Goal: Transaction & Acquisition: Purchase product/service

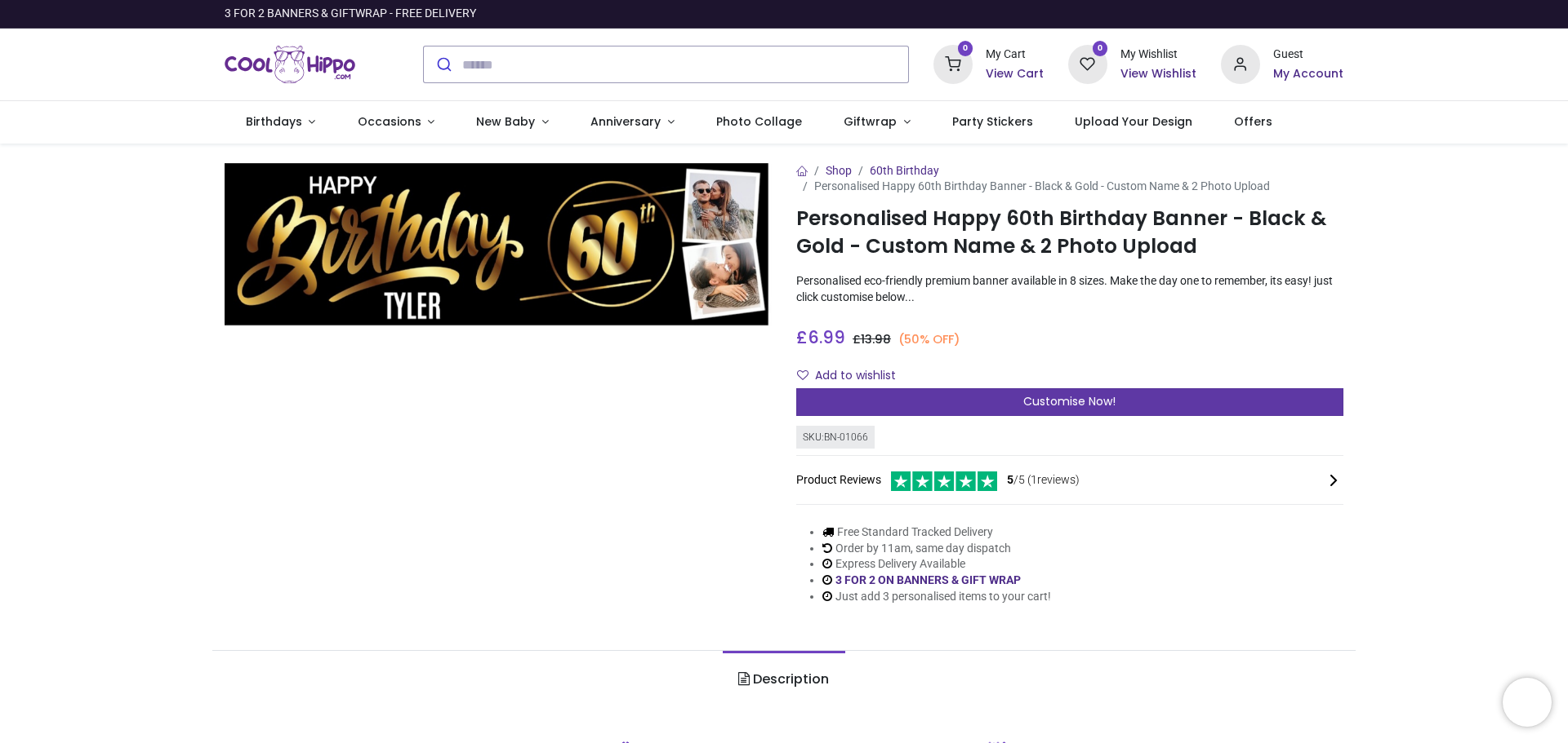
click at [906, 401] on div "Customise Now!" at bounding box center [1070, 402] width 547 height 27
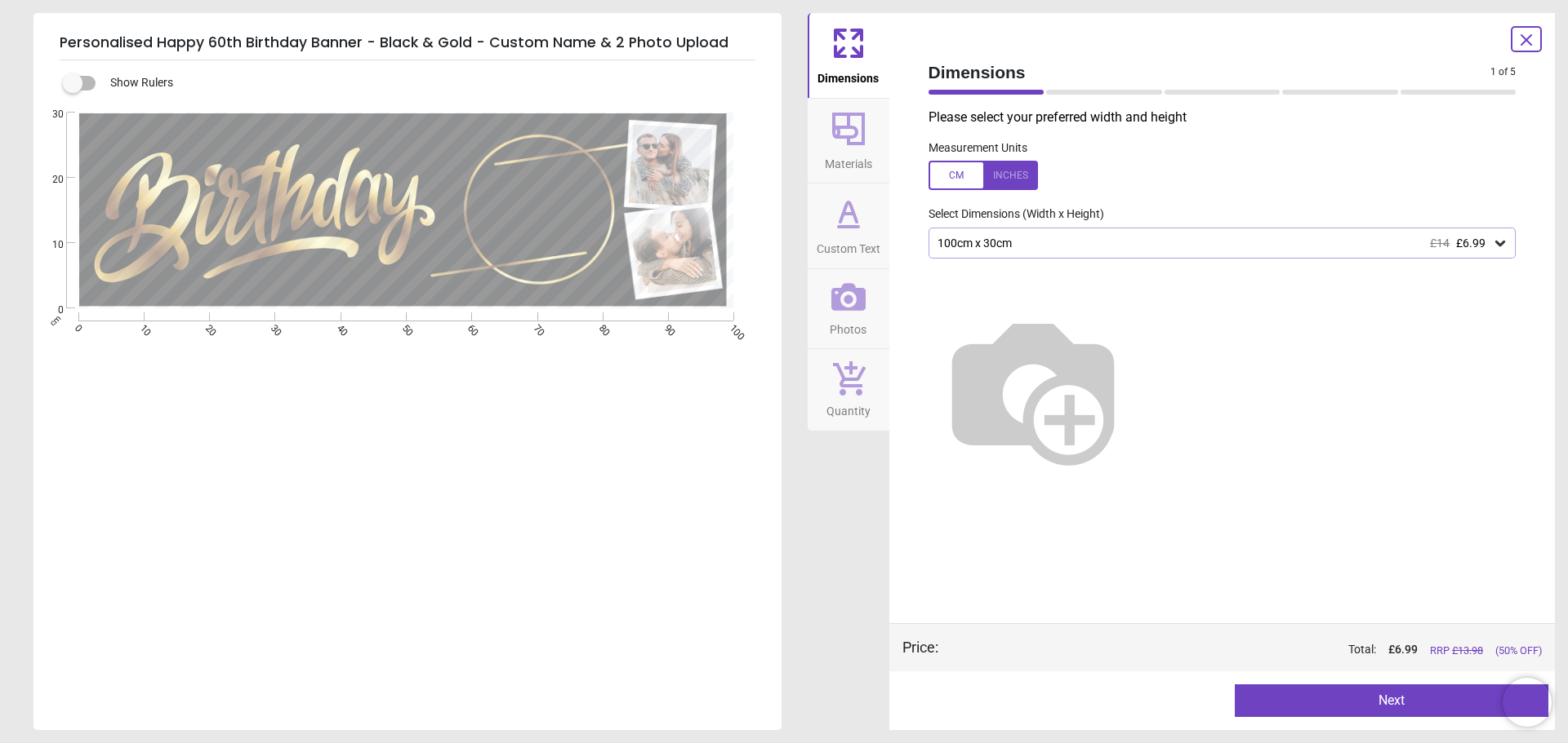
click at [1287, 702] on button "Next" at bounding box center [1392, 701] width 314 height 33
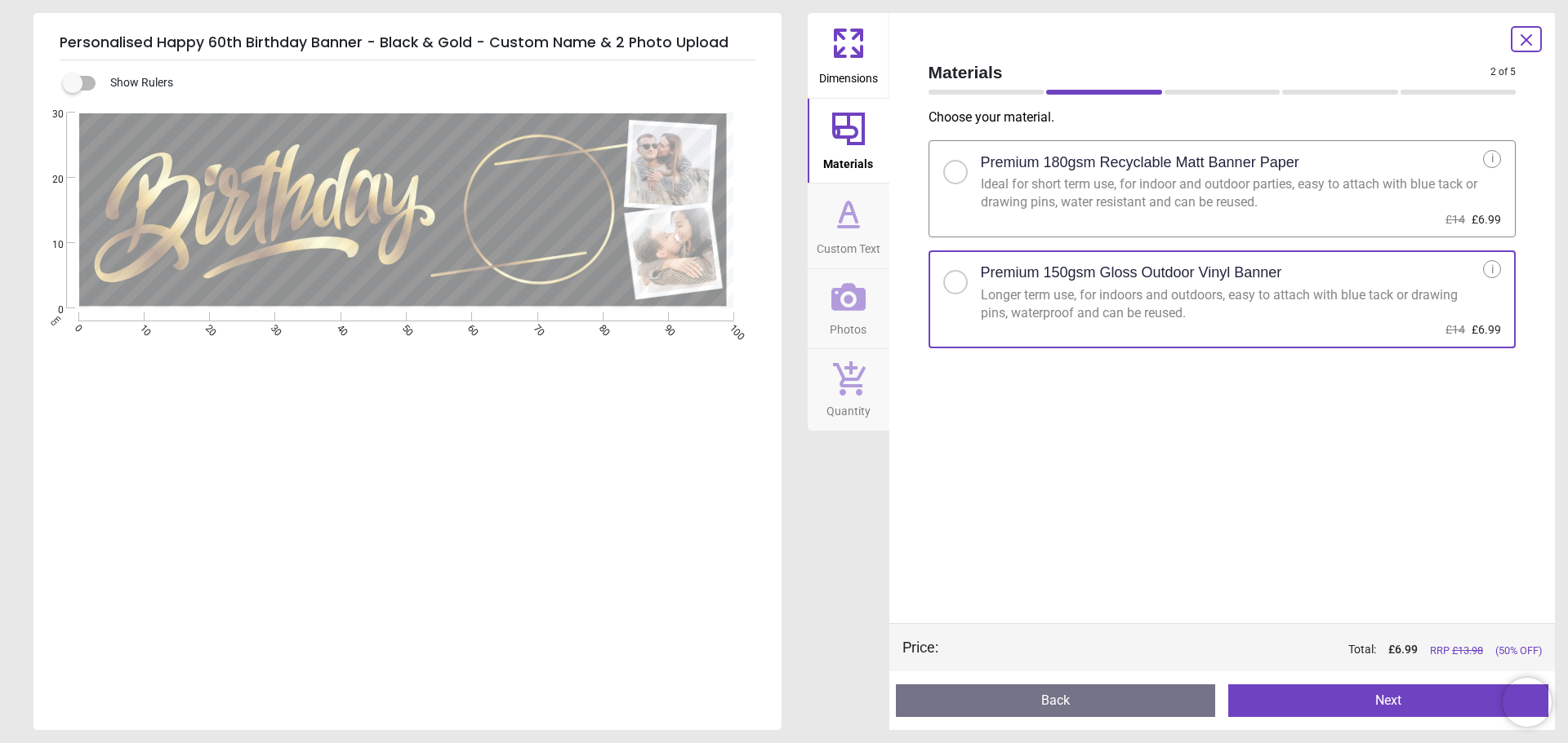
click at [1385, 700] on button "Next" at bounding box center [1388, 701] width 320 height 33
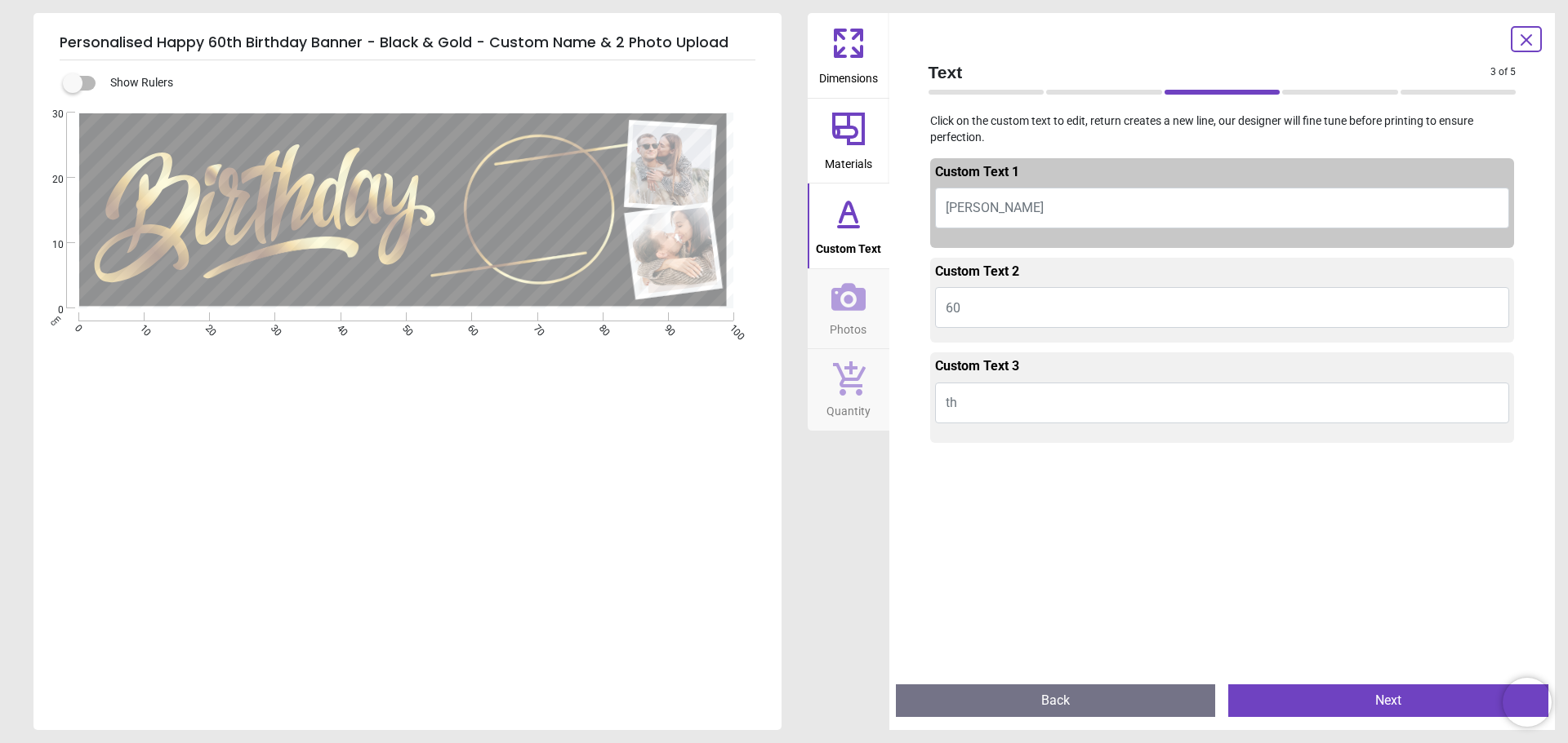
click at [993, 218] on button "TYLER" at bounding box center [1222, 208] width 575 height 41
click at [993, 214] on button "TYLER" at bounding box center [1222, 208] width 575 height 41
click at [981, 212] on button "TYLER" at bounding box center [1222, 208] width 575 height 41
type textarea "*****"
click at [863, 421] on button "Quantity" at bounding box center [848, 390] width 82 height 82
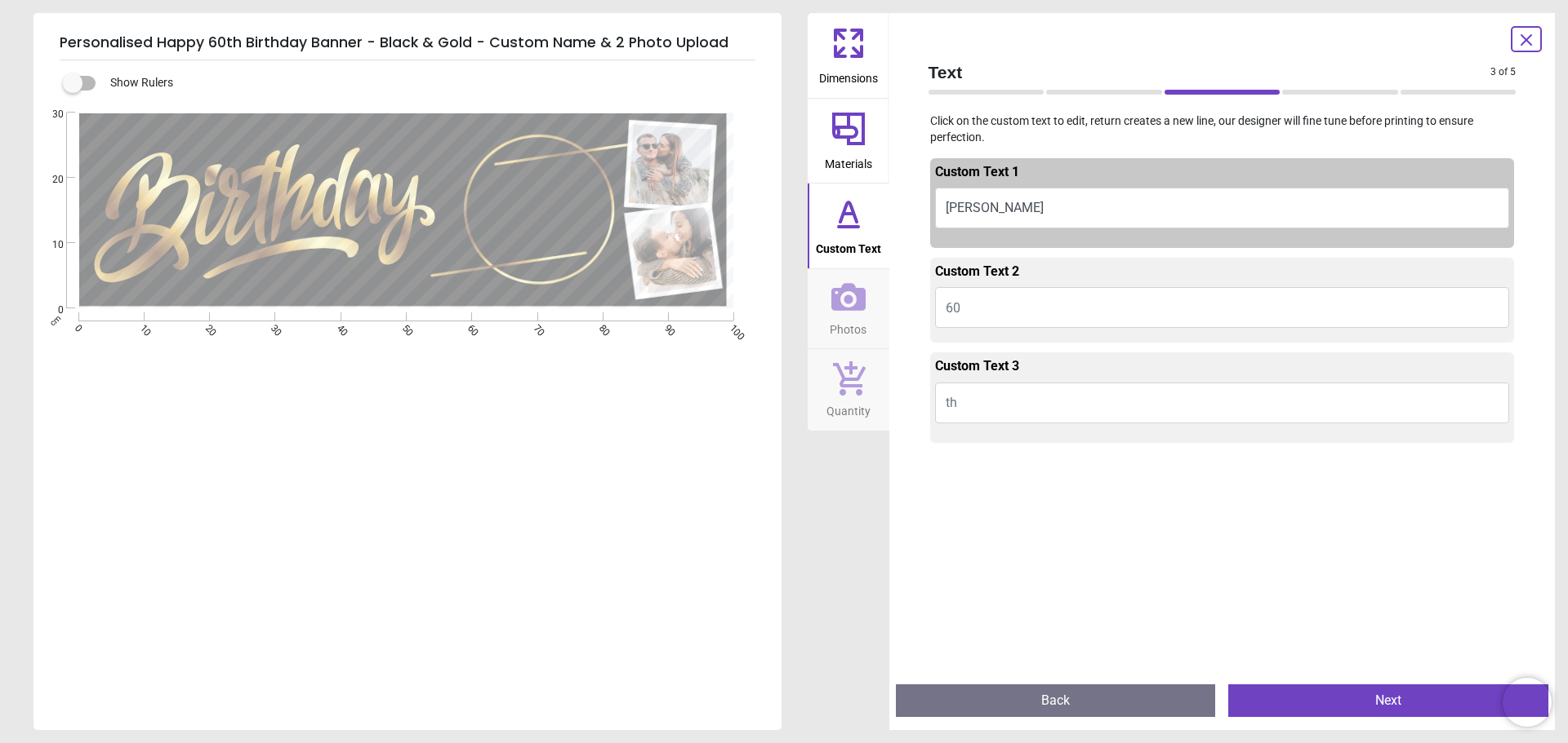
click at [982, 397] on button "th" at bounding box center [1222, 403] width 575 height 41
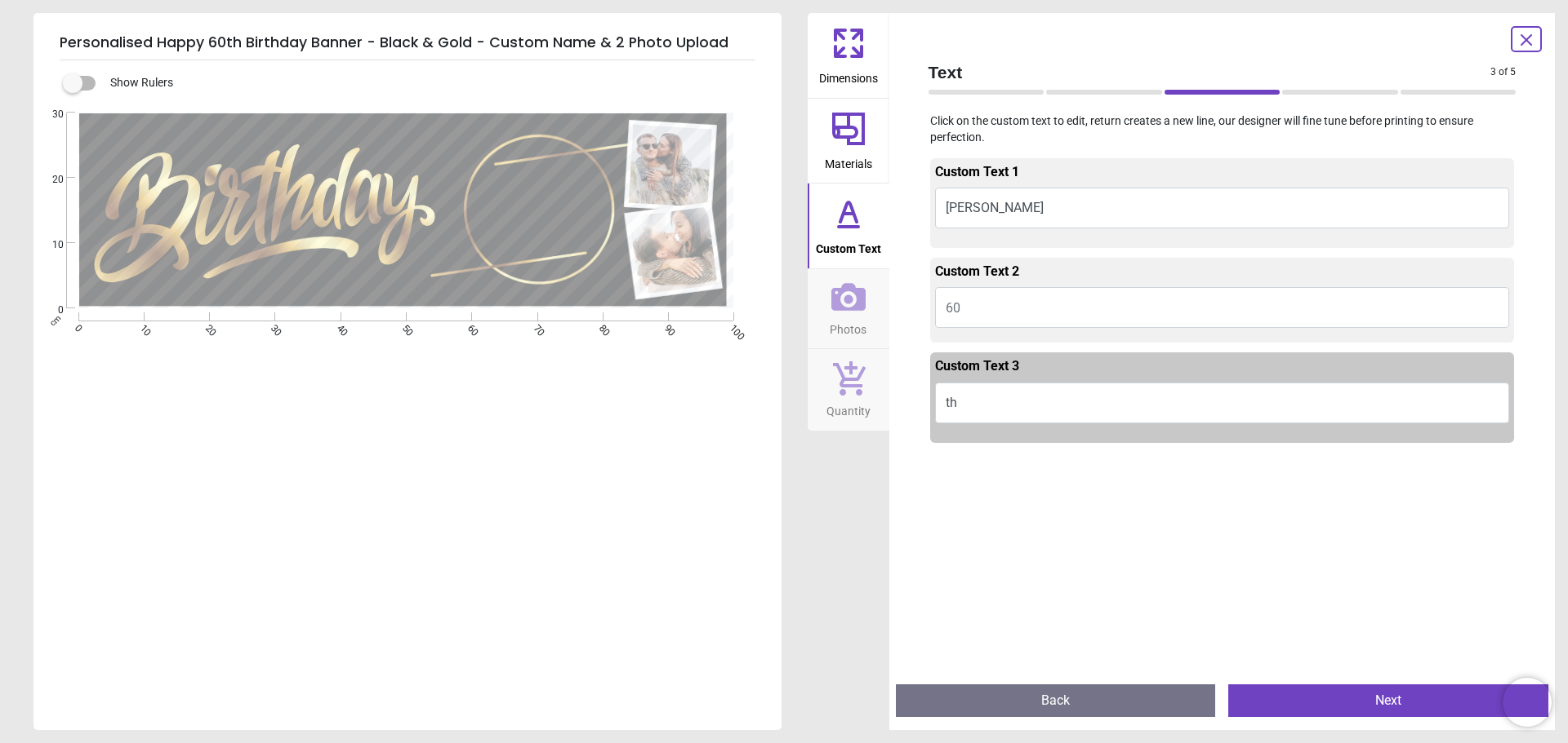
type textarea "**"
click at [706, 546] on div "e ***** E e ** E" at bounding box center [406, 484] width 744 height 743
click at [974, 401] on button "th" at bounding box center [1222, 403] width 575 height 41
click at [1283, 691] on button "Next" at bounding box center [1388, 701] width 320 height 33
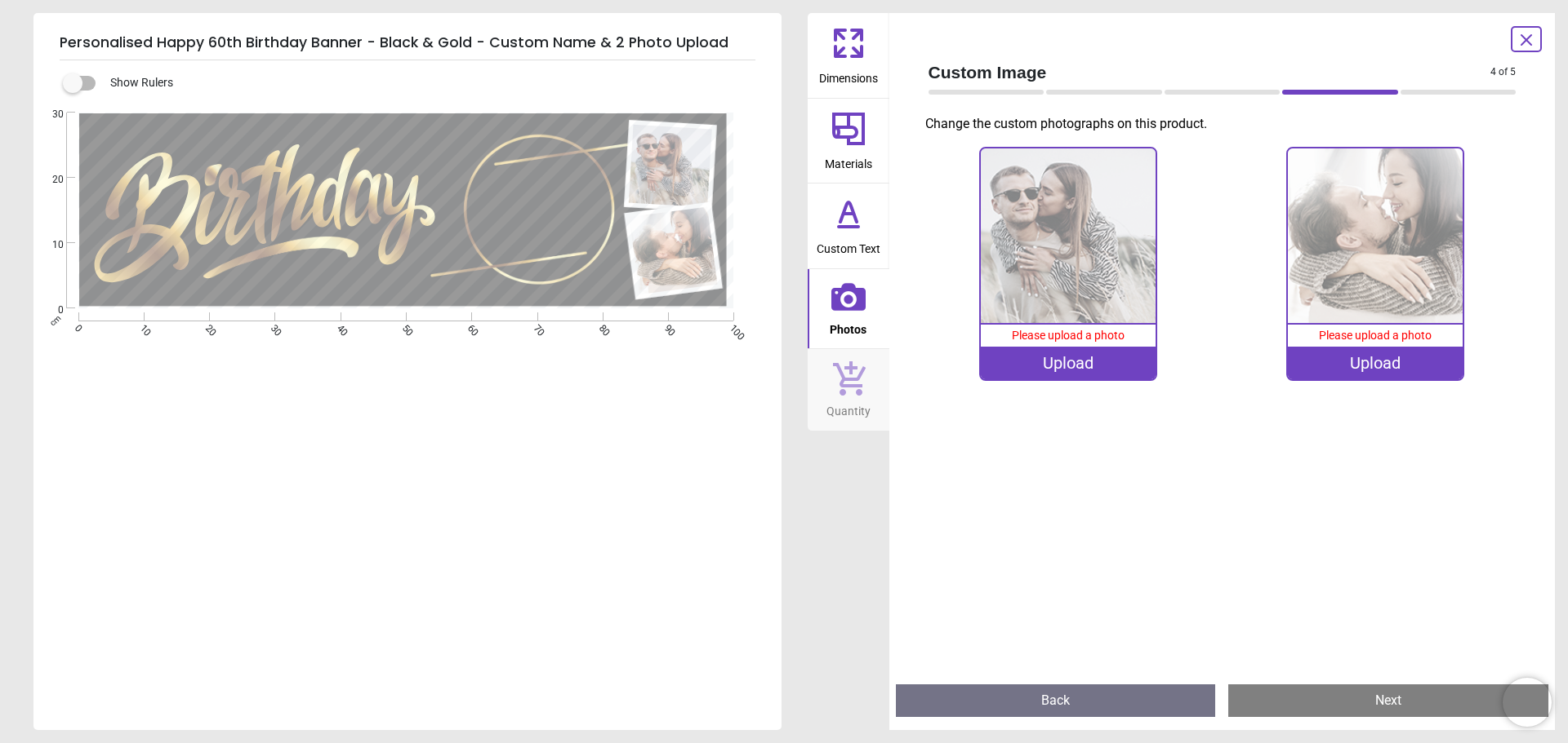
click at [1057, 358] on div "Upload" at bounding box center [1068, 362] width 175 height 33
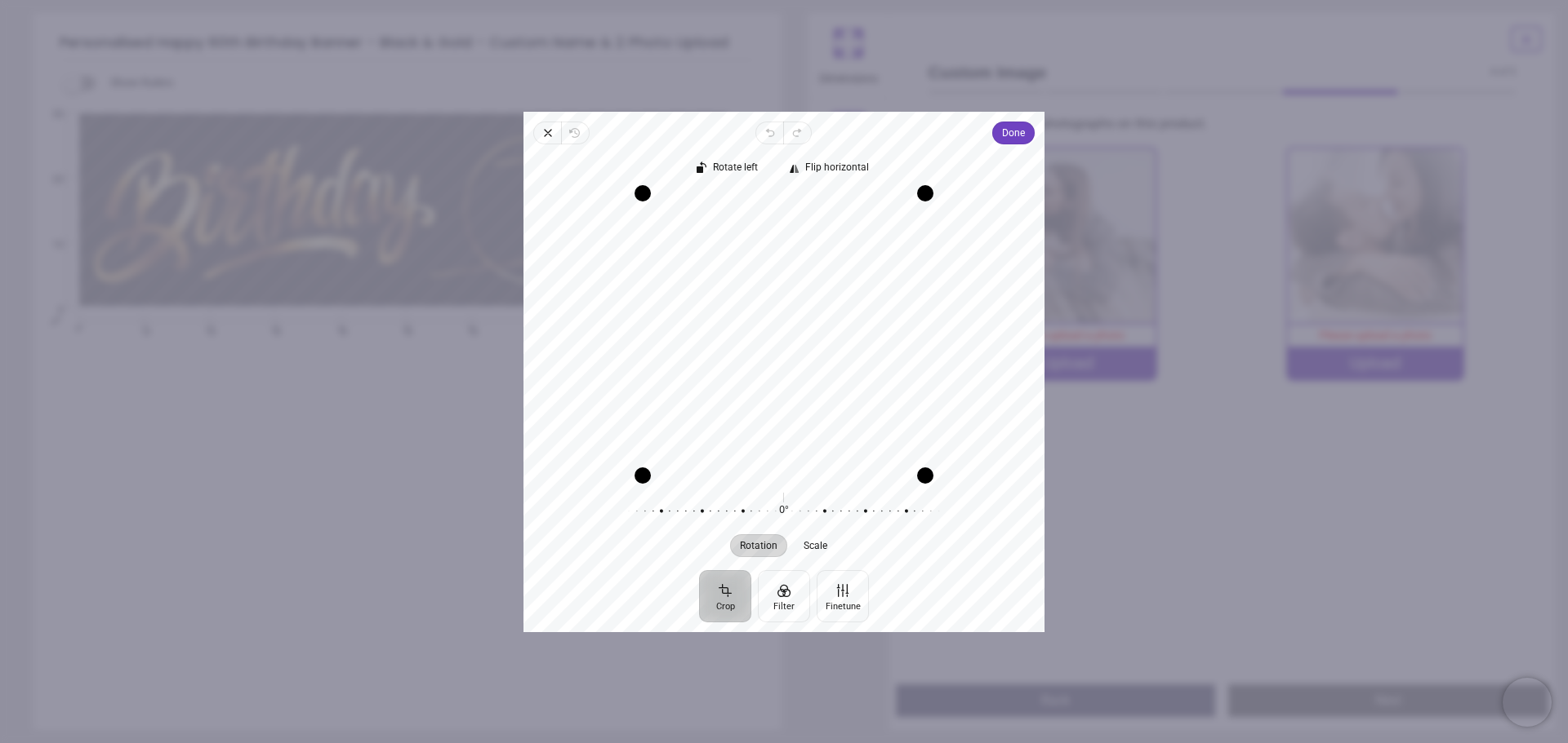
drag, startPoint x: 693, startPoint y: 221, endPoint x: 694, endPoint y: 261, distance: 40.0
click at [694, 261] on div "Recenter" at bounding box center [783, 334] width 495 height 282
drag, startPoint x: 925, startPoint y: 457, endPoint x: 900, endPoint y: 464, distance: 26.0
click at [900, 464] on div "Recenter" at bounding box center [783, 334] width 495 height 282
click at [839, 601] on button "Finetune" at bounding box center [842, 595] width 52 height 52
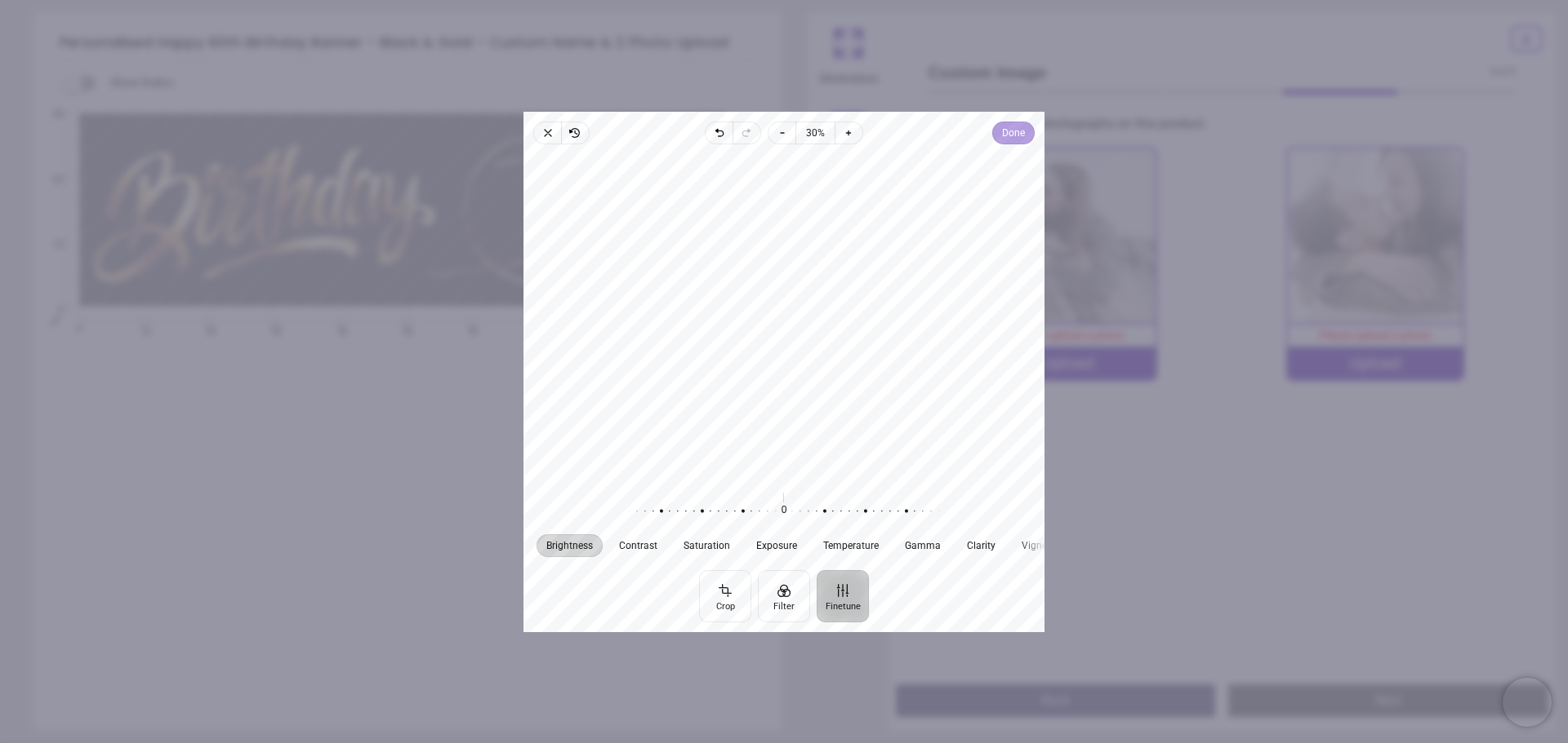
click at [1017, 137] on span "Done" at bounding box center [1013, 133] width 23 height 19
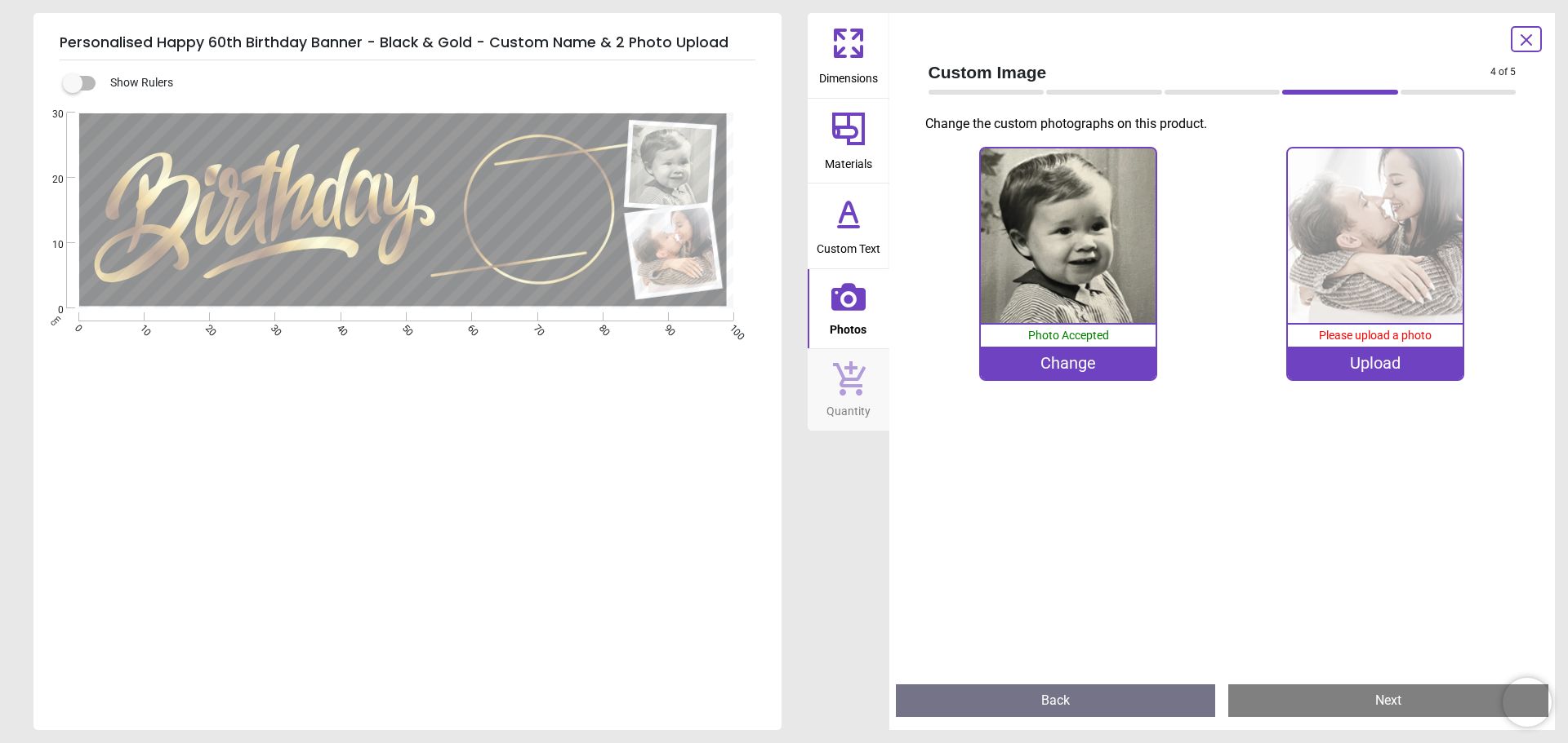
click at [1383, 270] on img at bounding box center [1375, 236] width 175 height 175
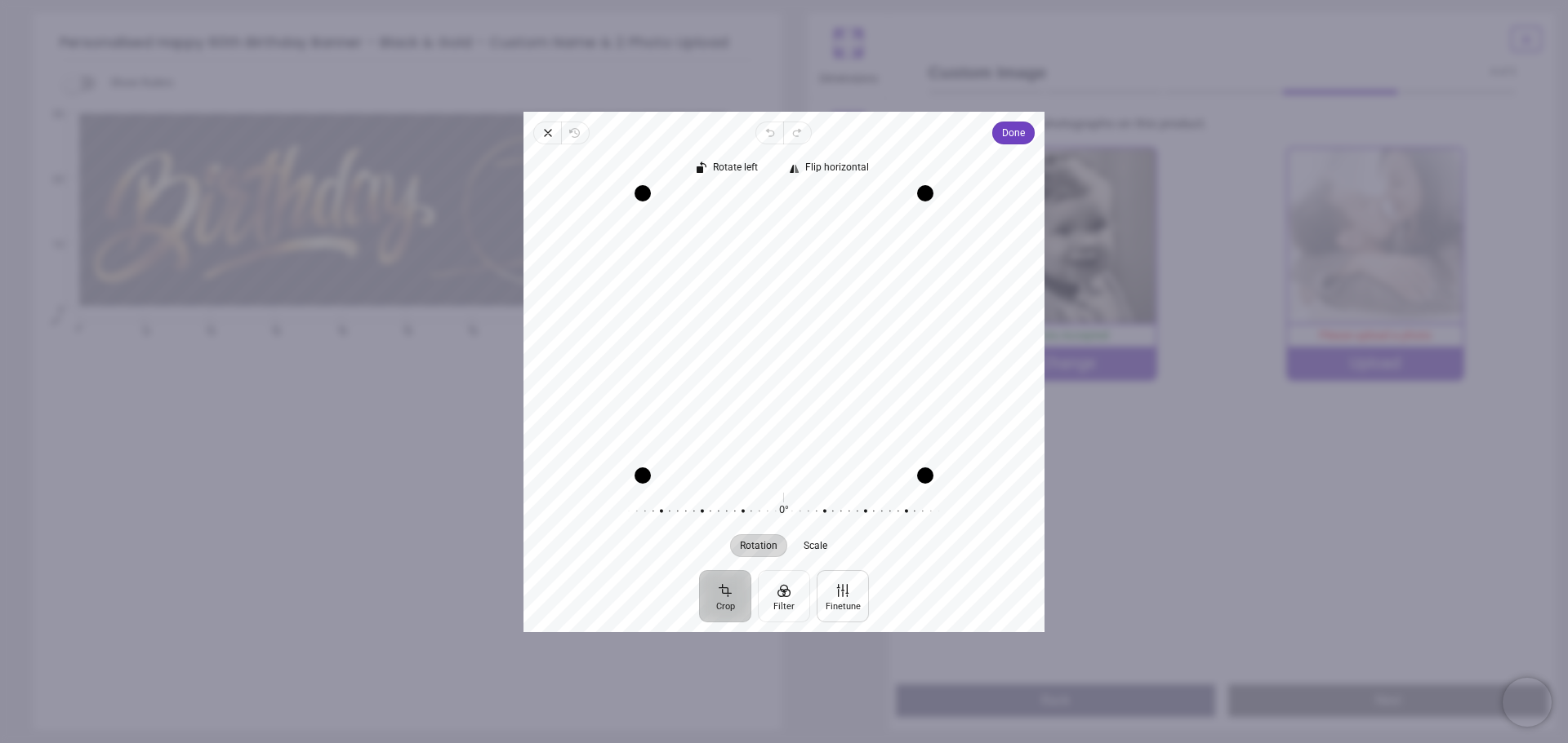
click at [834, 596] on button "Finetune" at bounding box center [842, 595] width 52 height 52
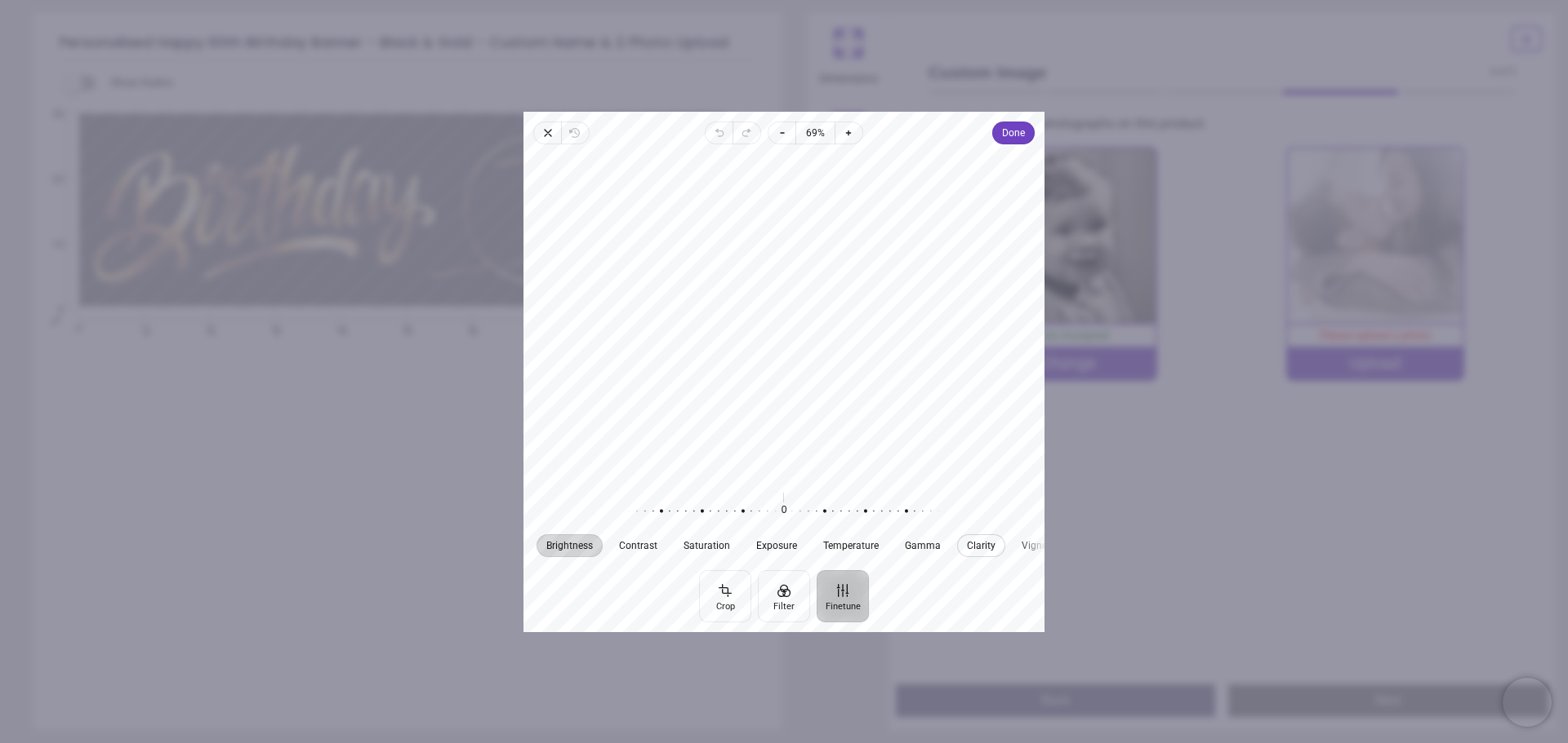
click at [968, 539] on button "Clarity" at bounding box center [981, 546] width 49 height 23
click at [1017, 131] on span "Done" at bounding box center [1013, 133] width 23 height 19
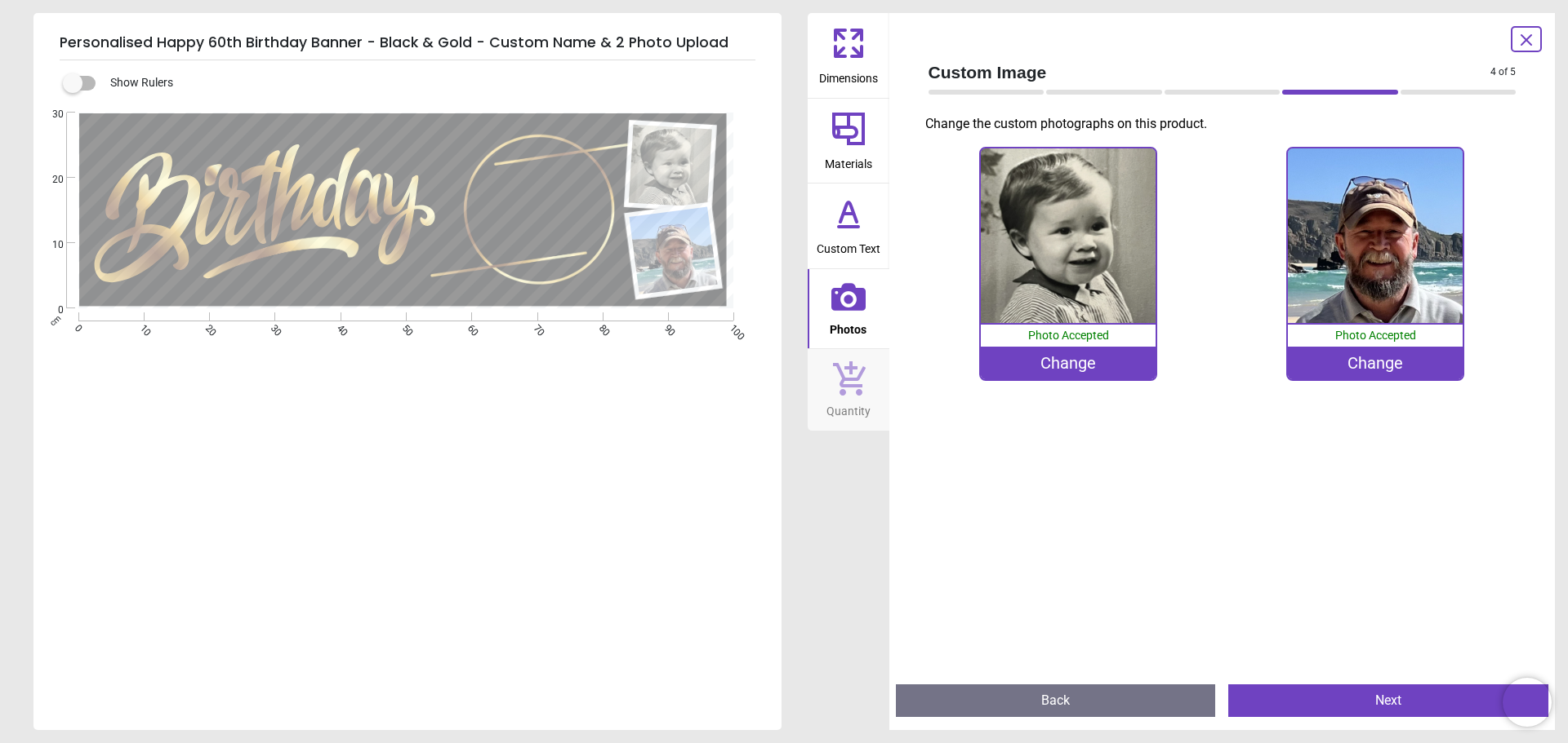
click at [1349, 697] on button "Next" at bounding box center [1388, 701] width 320 height 33
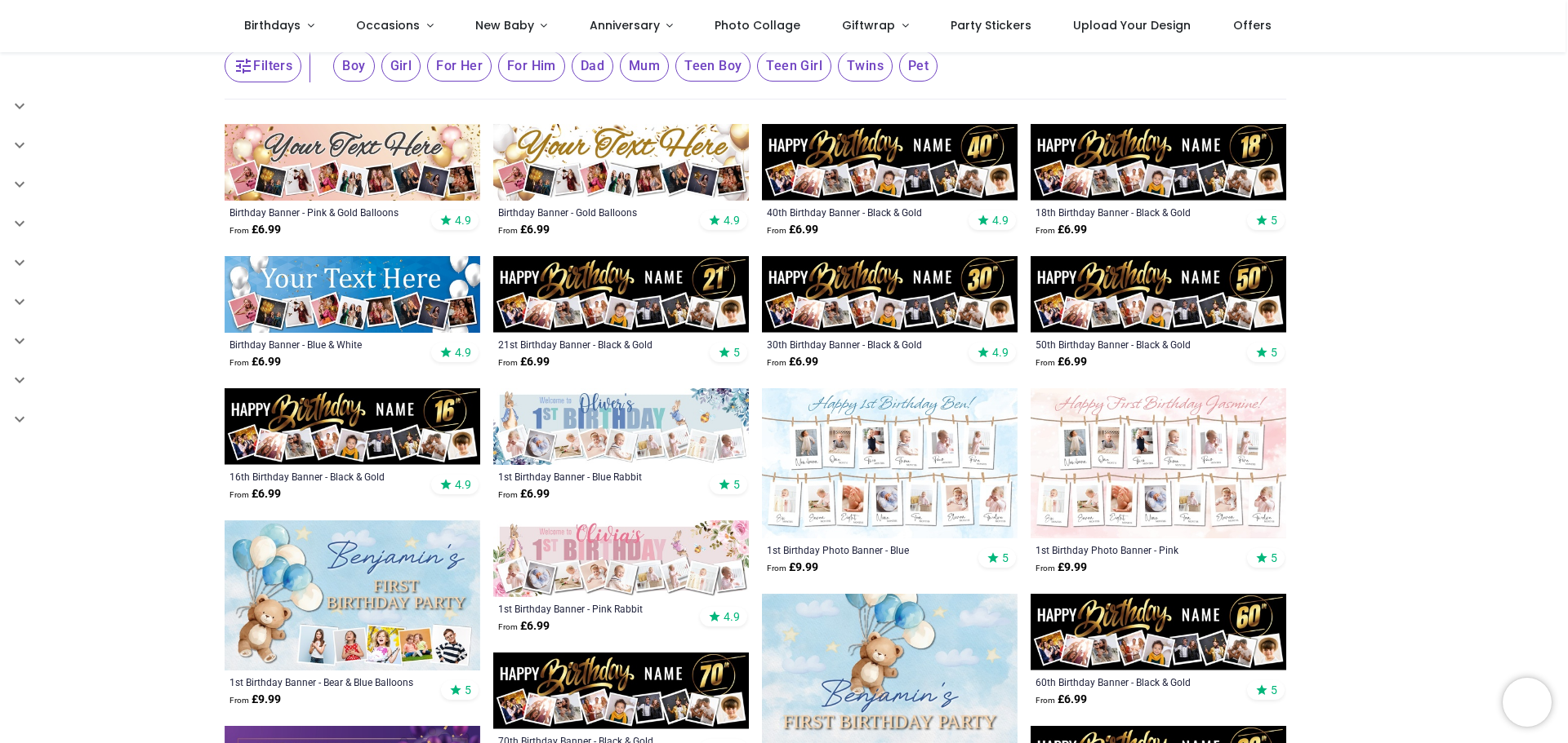
scroll to position [163, 0]
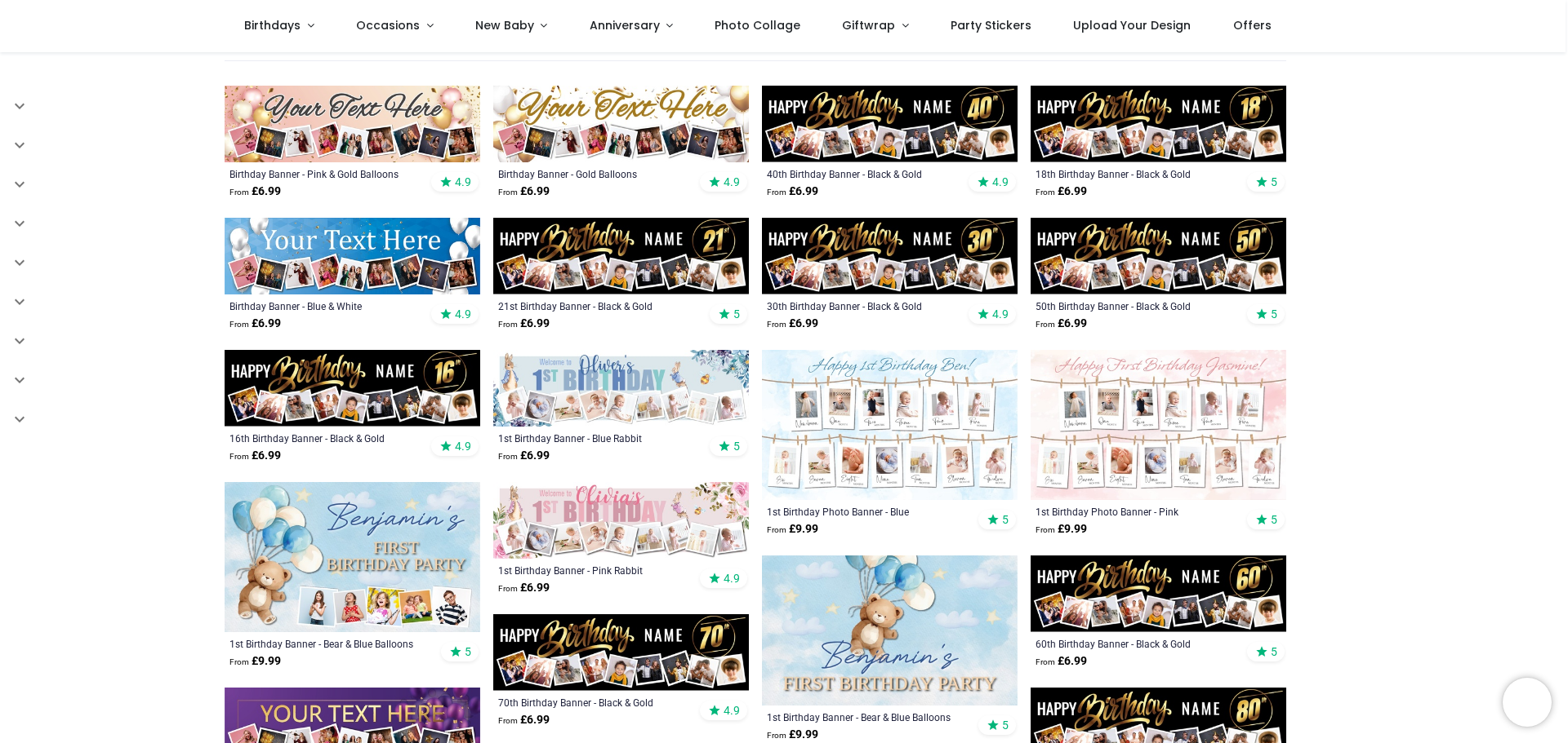
click at [1135, 588] on img at bounding box center [1158, 594] width 256 height 77
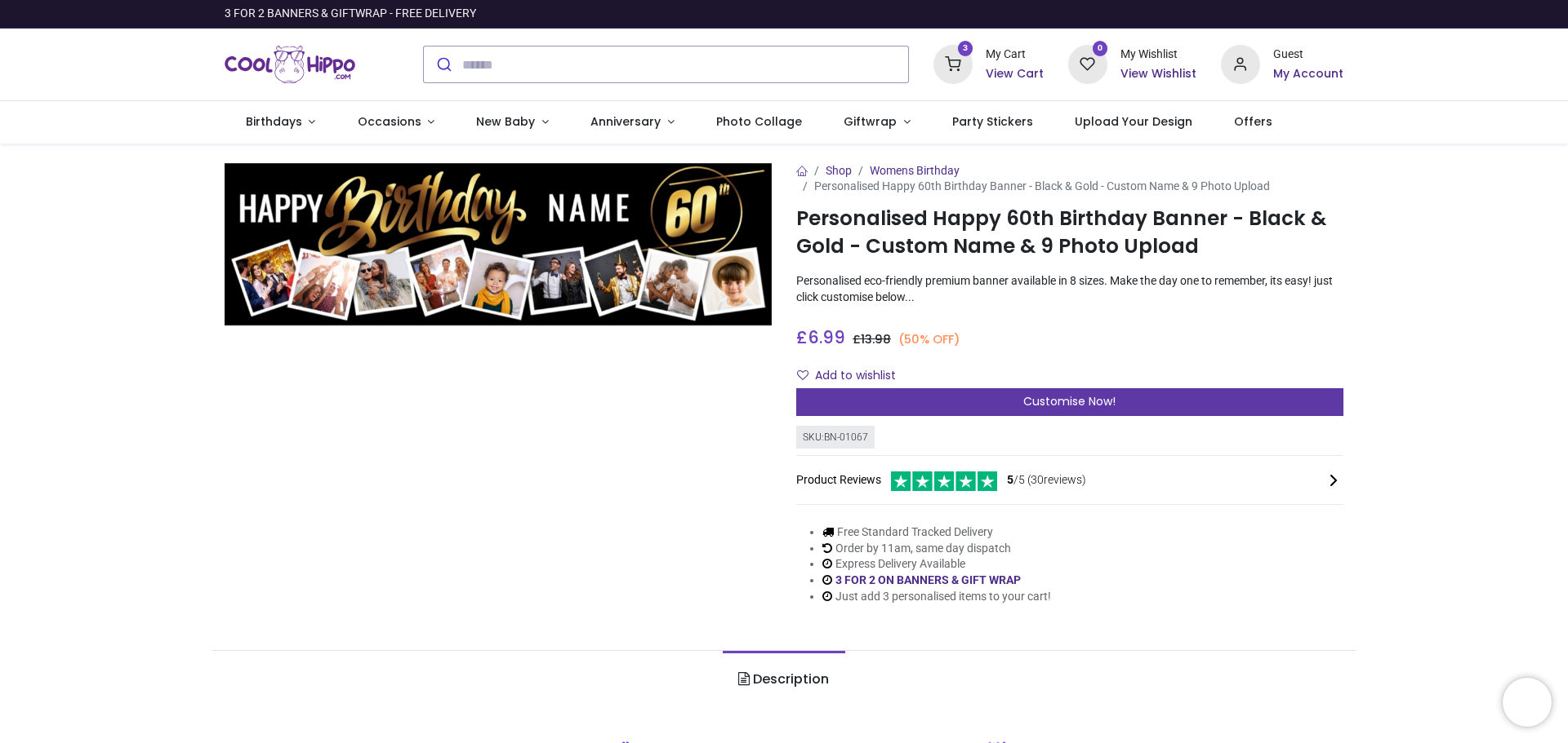
click at [1043, 398] on span "Customise Now!" at bounding box center [1069, 401] width 93 height 17
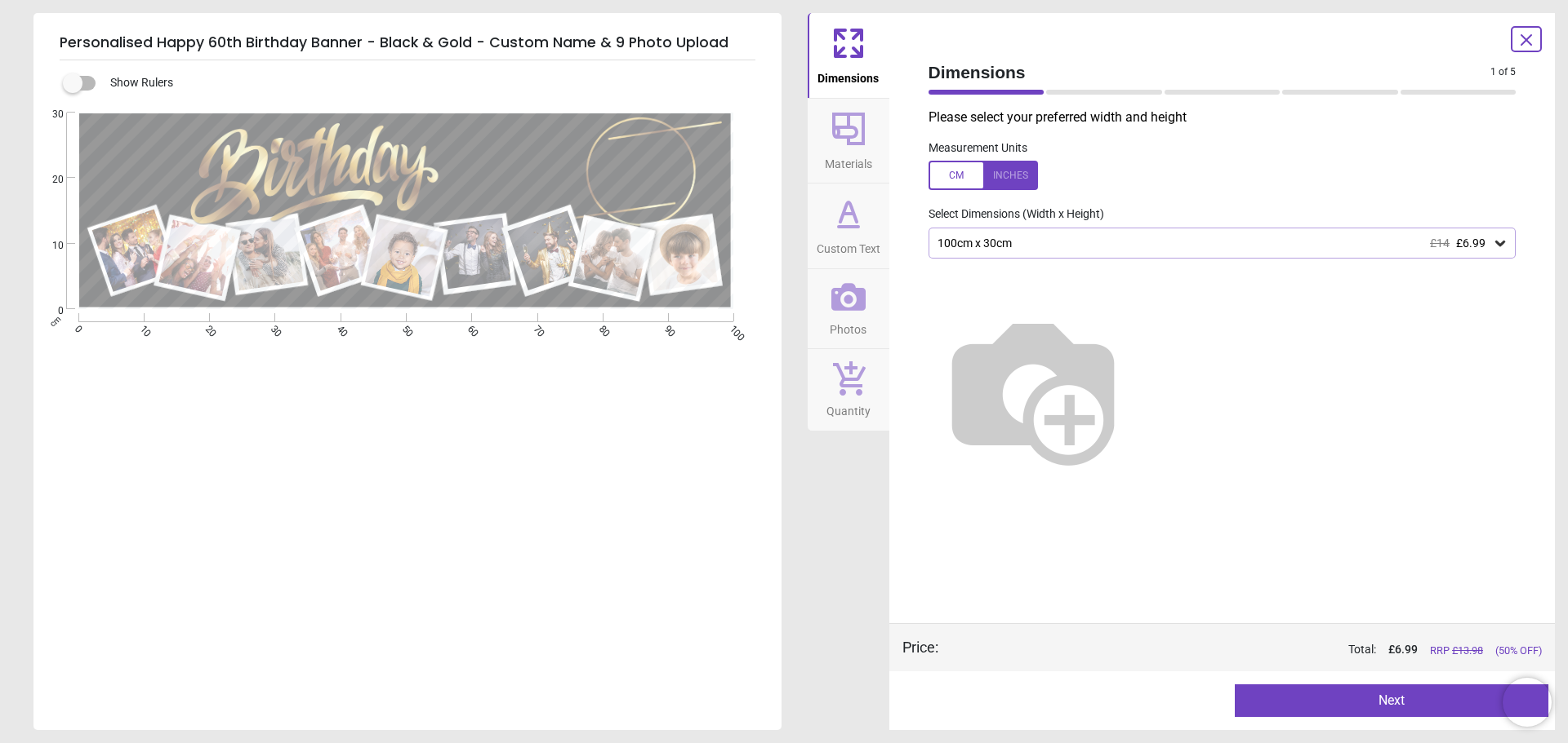
click at [1107, 334] on img at bounding box center [1033, 389] width 209 height 209
click at [1500, 240] on icon at bounding box center [1500, 243] width 17 height 17
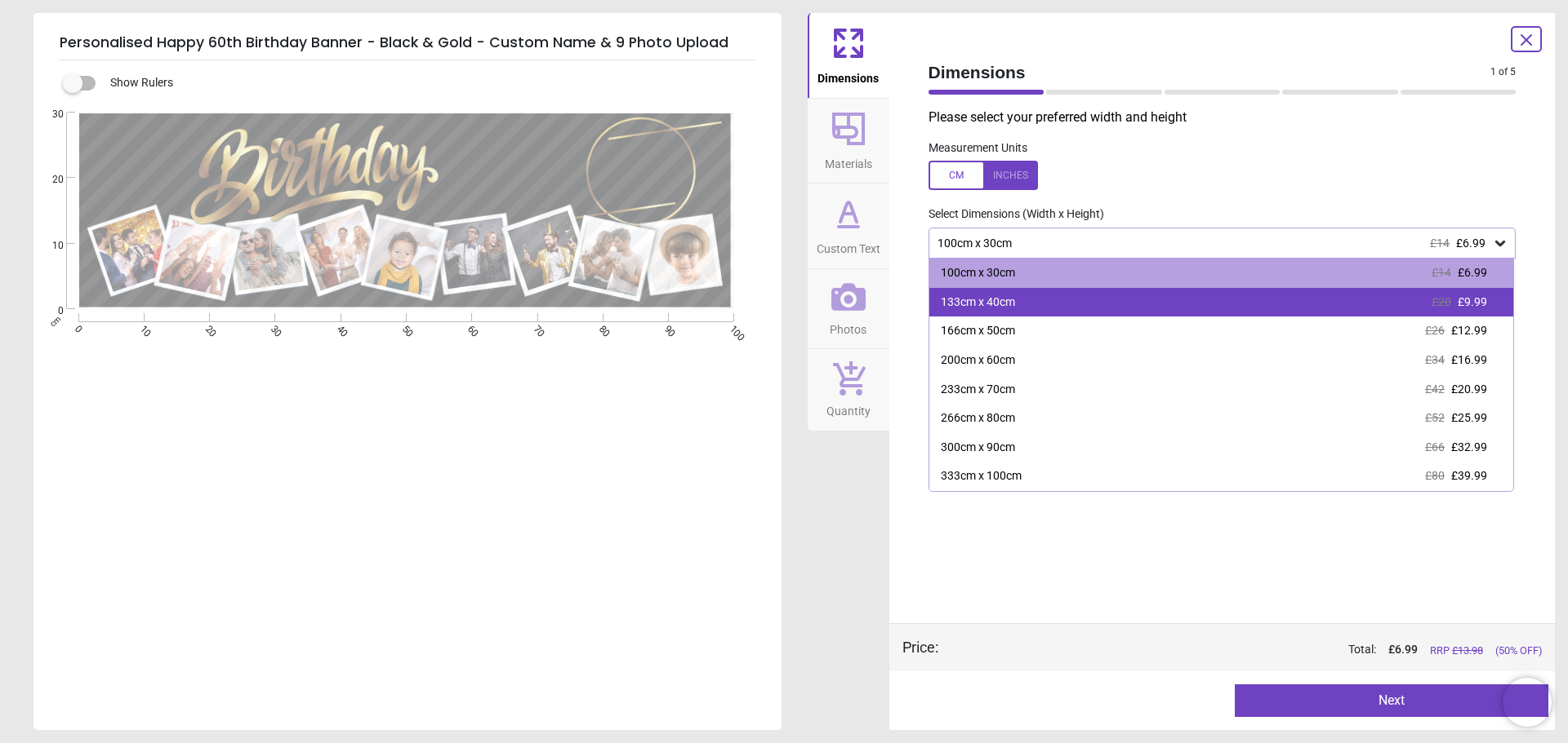
click at [1317, 305] on div "133cm x 40cm £20 £9.99" at bounding box center [1221, 302] width 585 height 29
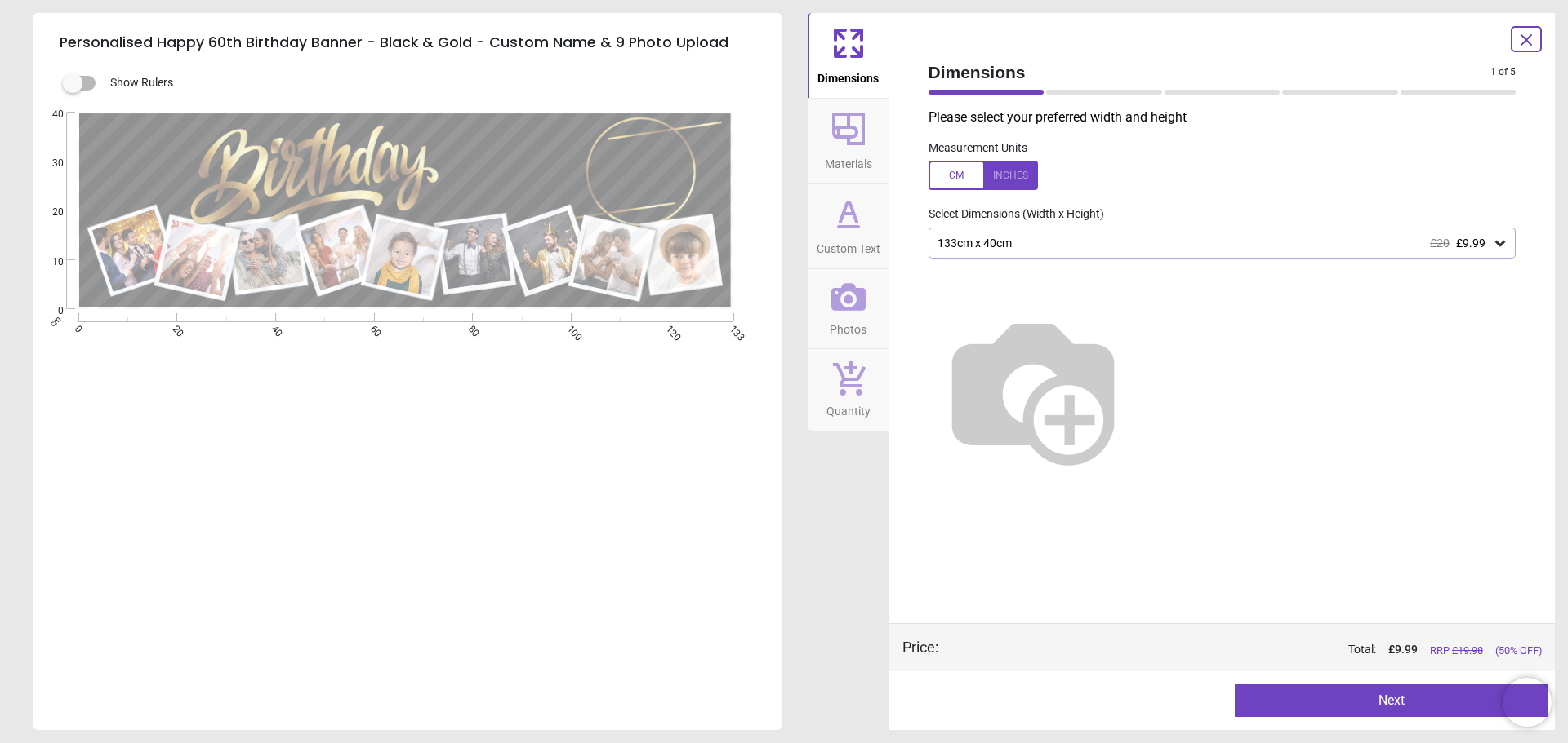
click at [1395, 701] on button "Next" at bounding box center [1392, 701] width 314 height 33
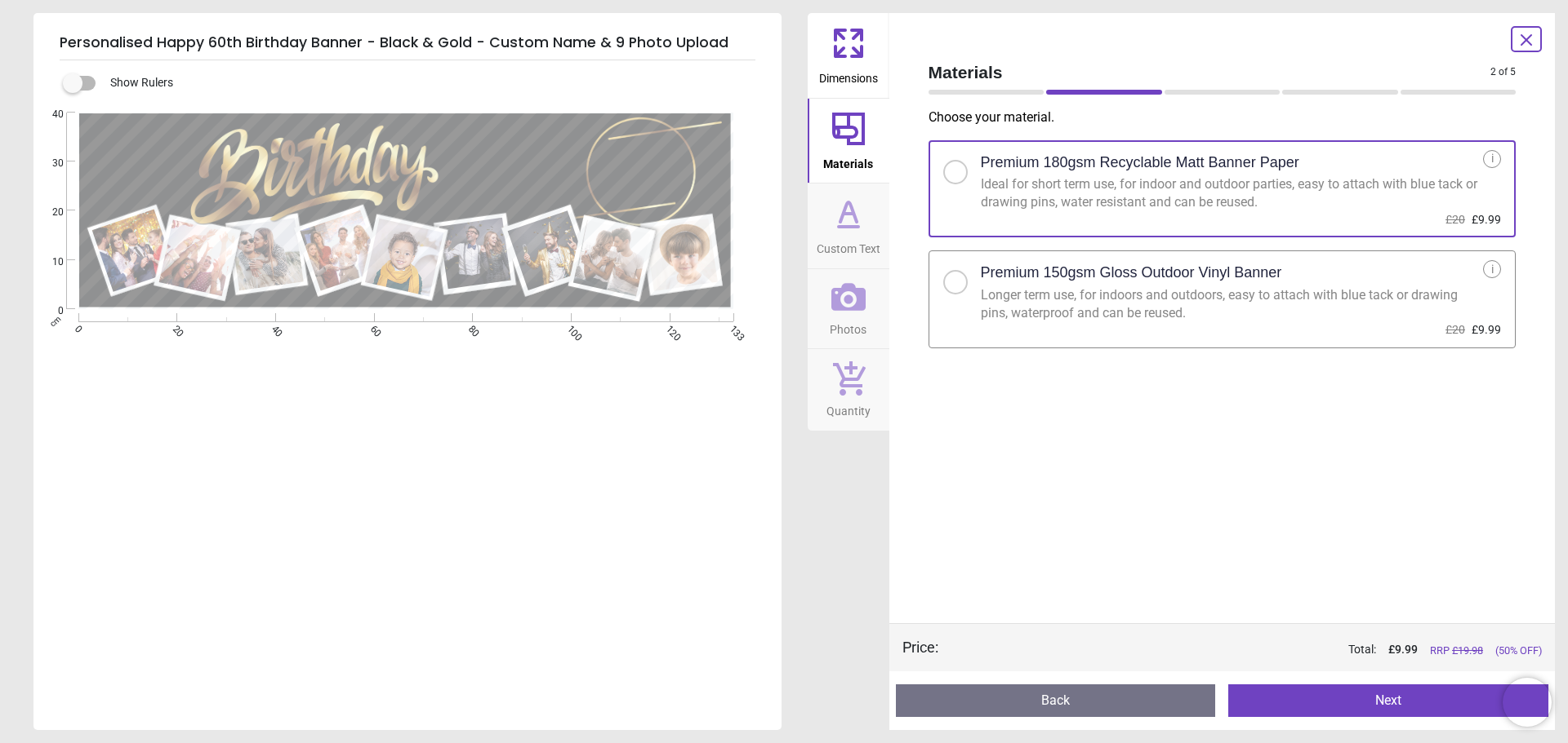
click at [952, 282] on div at bounding box center [955, 282] width 10 height 10
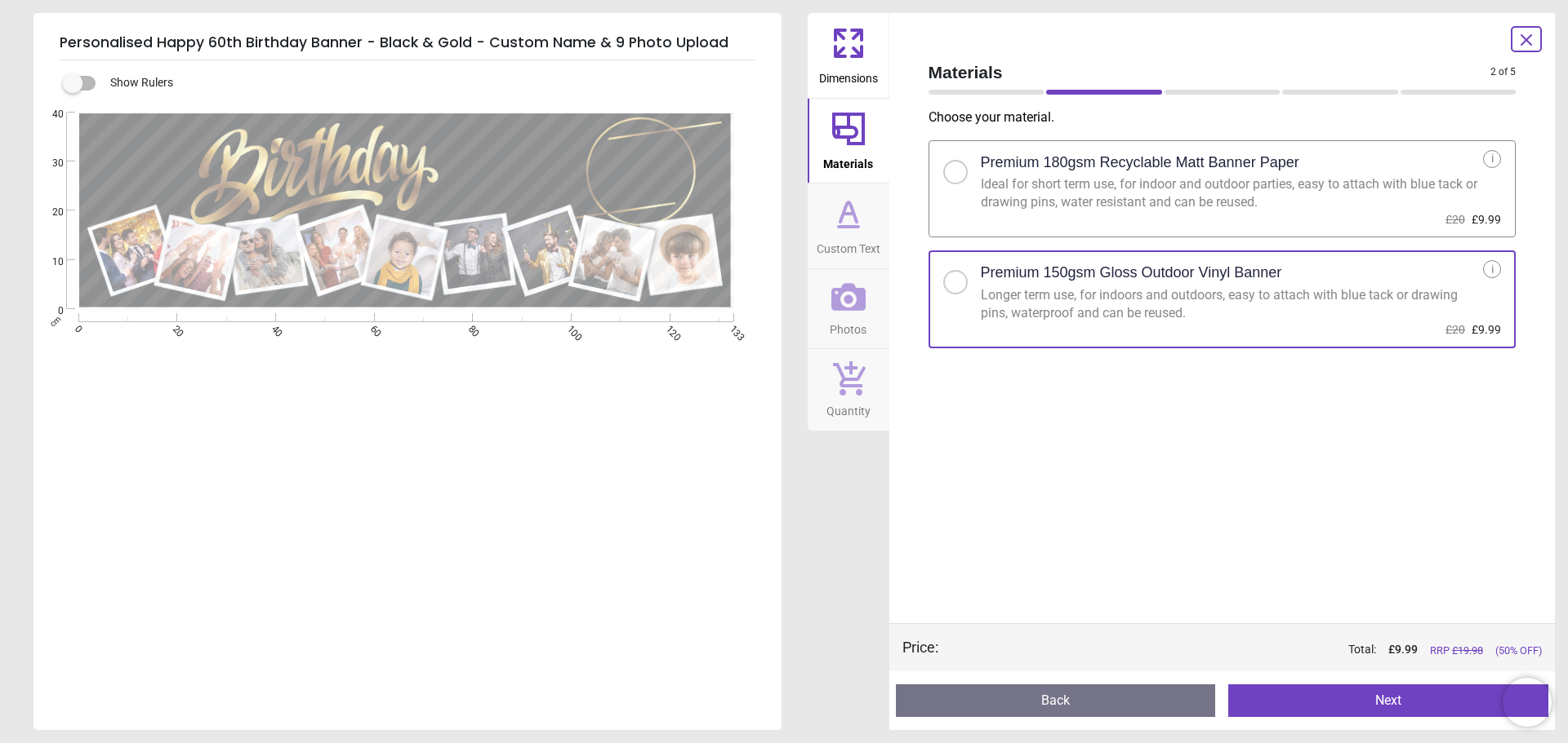
click at [1383, 704] on button "Next" at bounding box center [1388, 701] width 320 height 33
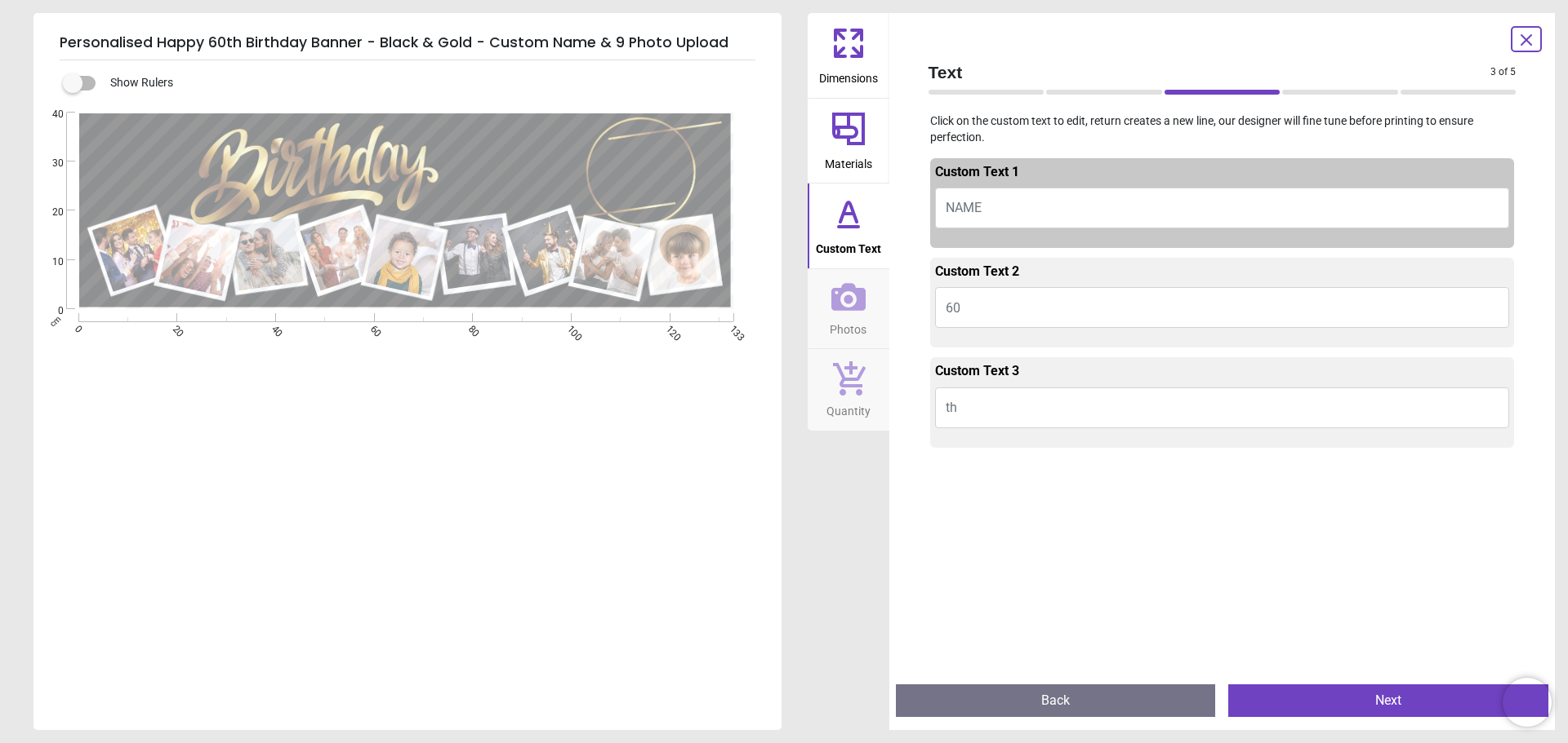
click at [1018, 203] on button "NAME" at bounding box center [1222, 208] width 575 height 41
click at [985, 206] on button "NAME" at bounding box center [1222, 208] width 575 height 41
type textarea "*****"
click at [1316, 701] on button "Next" at bounding box center [1388, 701] width 320 height 33
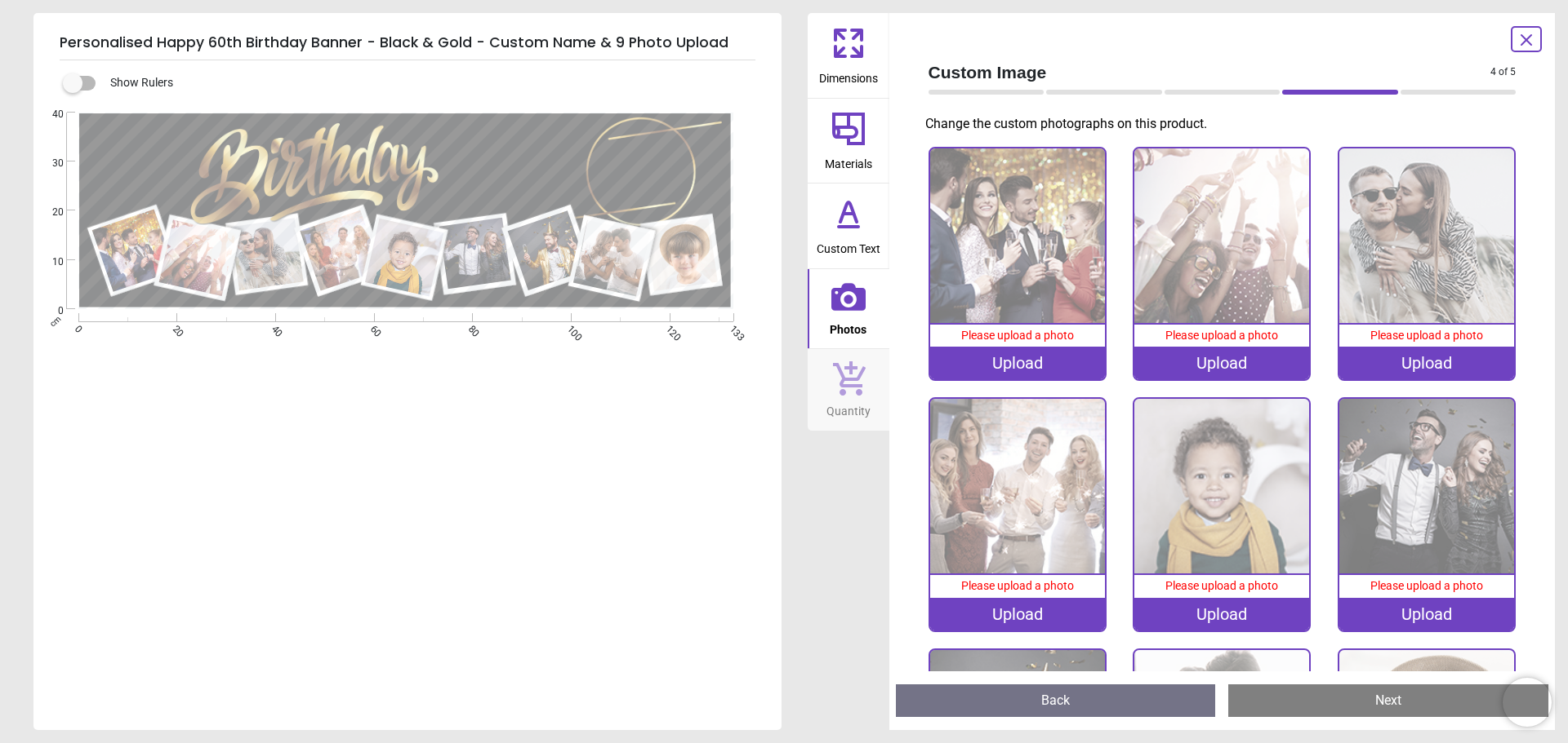
click at [964, 362] on div "Upload" at bounding box center [1018, 362] width 175 height 33
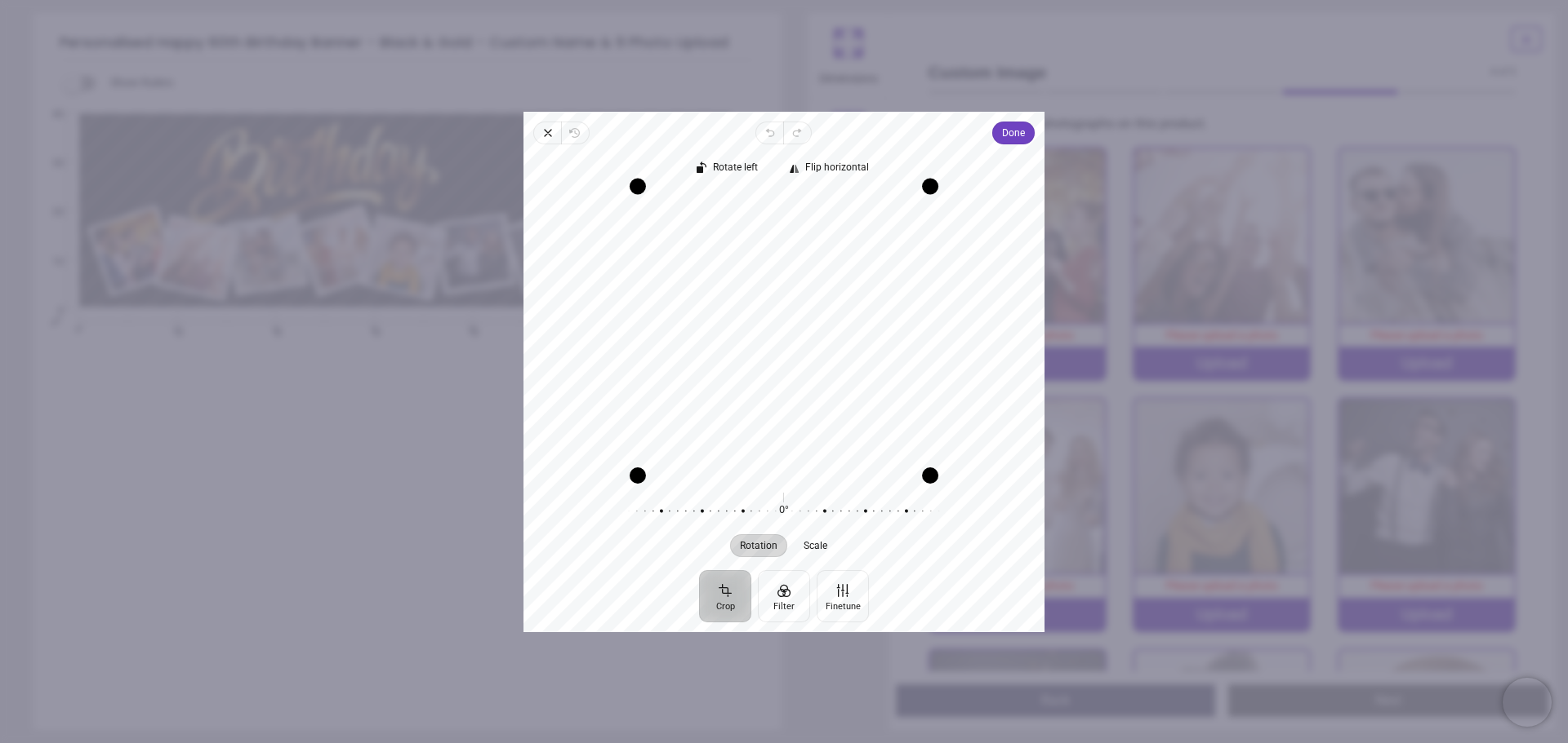
drag, startPoint x: 788, startPoint y: 194, endPoint x: 792, endPoint y: 145, distance: 49.2
click at [792, 145] on div "Rotate left Flip horizontal Recenter Rotation Scale 0° Reset" at bounding box center [783, 357] width 521 height 426
drag, startPoint x: 776, startPoint y: 476, endPoint x: 779, endPoint y: 457, distance: 19.2
click at [779, 457] on div "Drag edge b" at bounding box center [784, 457] width 265 height 17
drag, startPoint x: 791, startPoint y: 231, endPoint x: 788, endPoint y: 253, distance: 22.2
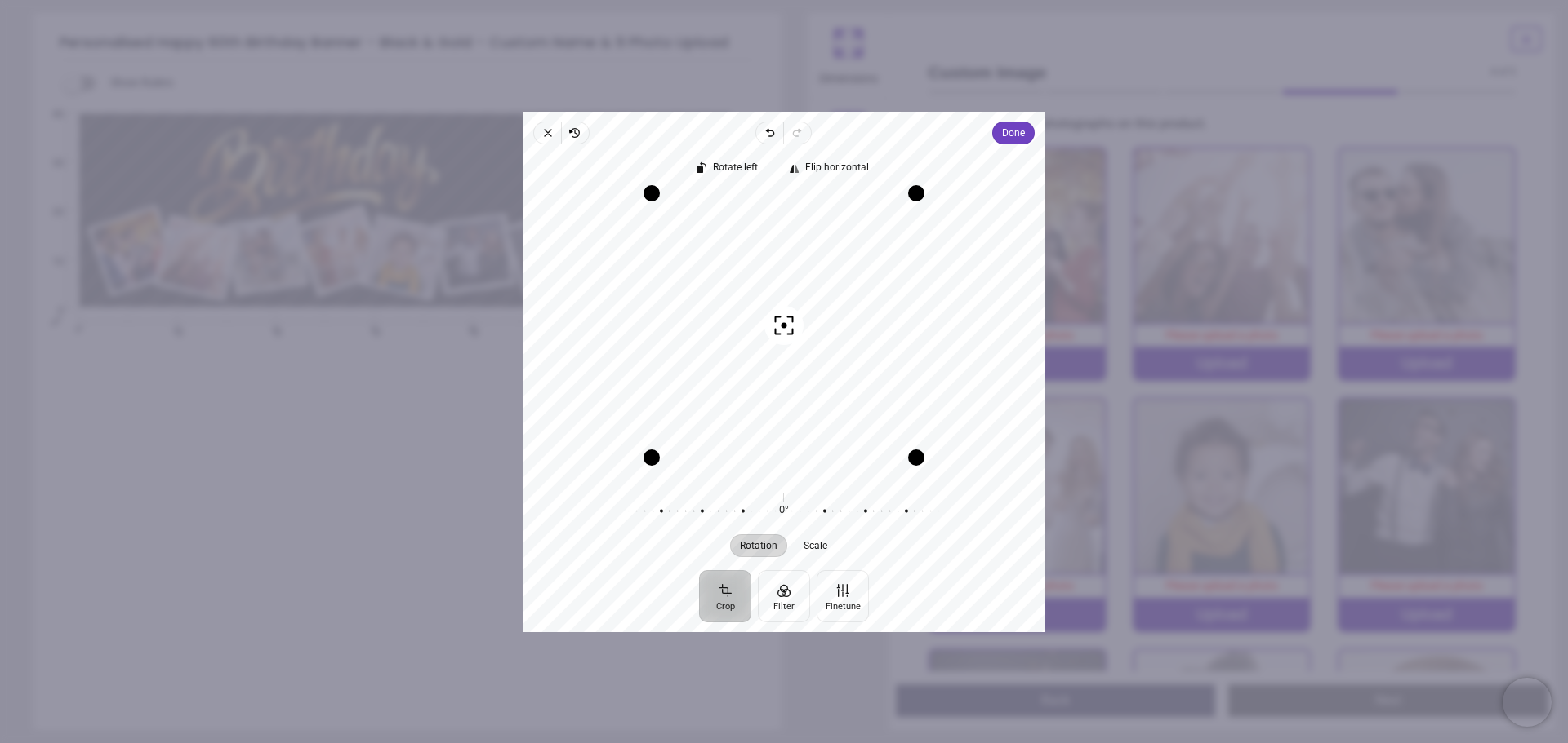
click at [788, 253] on div "Recenter" at bounding box center [783, 334] width 495 height 282
click at [845, 595] on button "Finetune" at bounding box center [842, 595] width 52 height 52
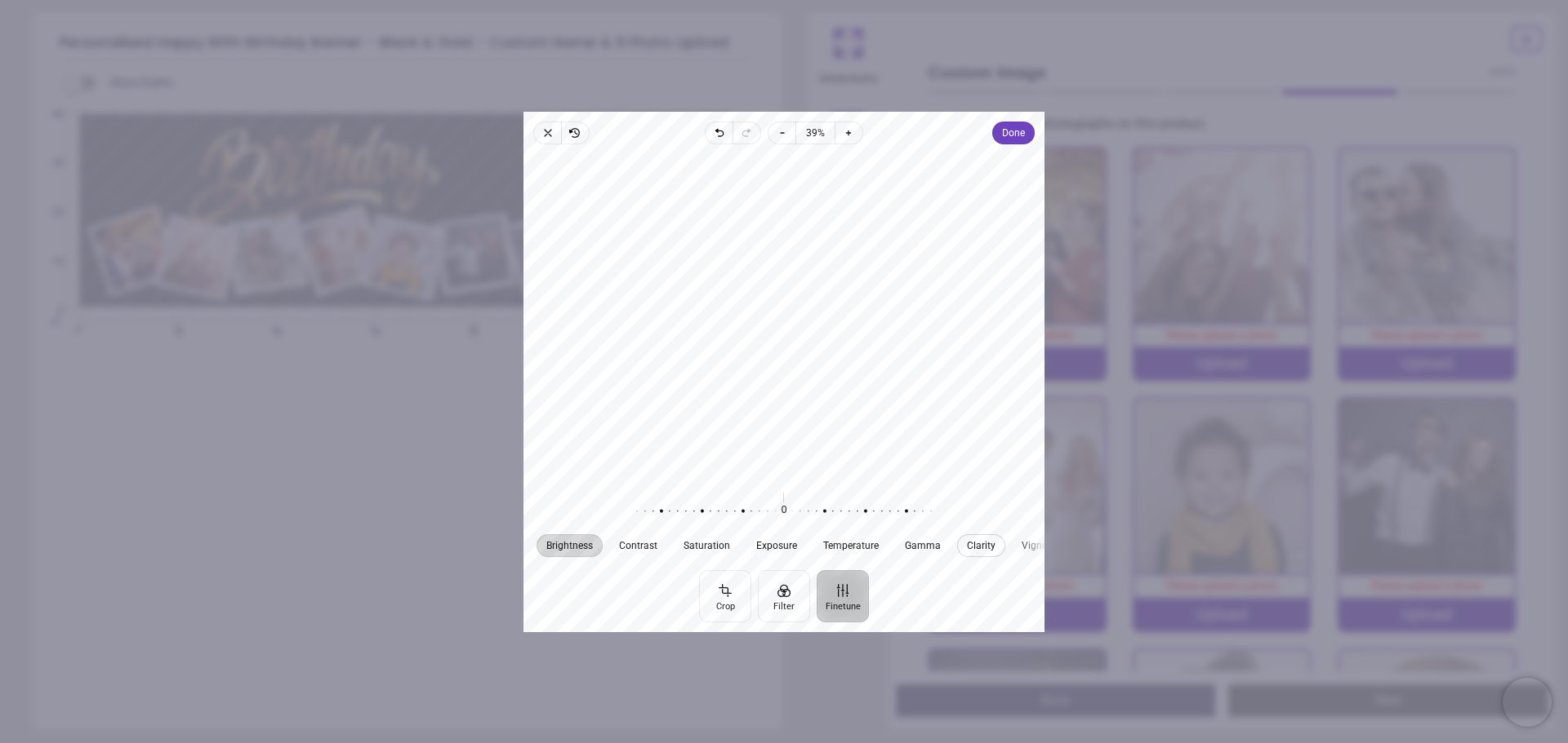
click at [967, 543] on span "Clarity" at bounding box center [981, 545] width 28 height 10
click at [1008, 133] on span "Done" at bounding box center [1013, 133] width 23 height 19
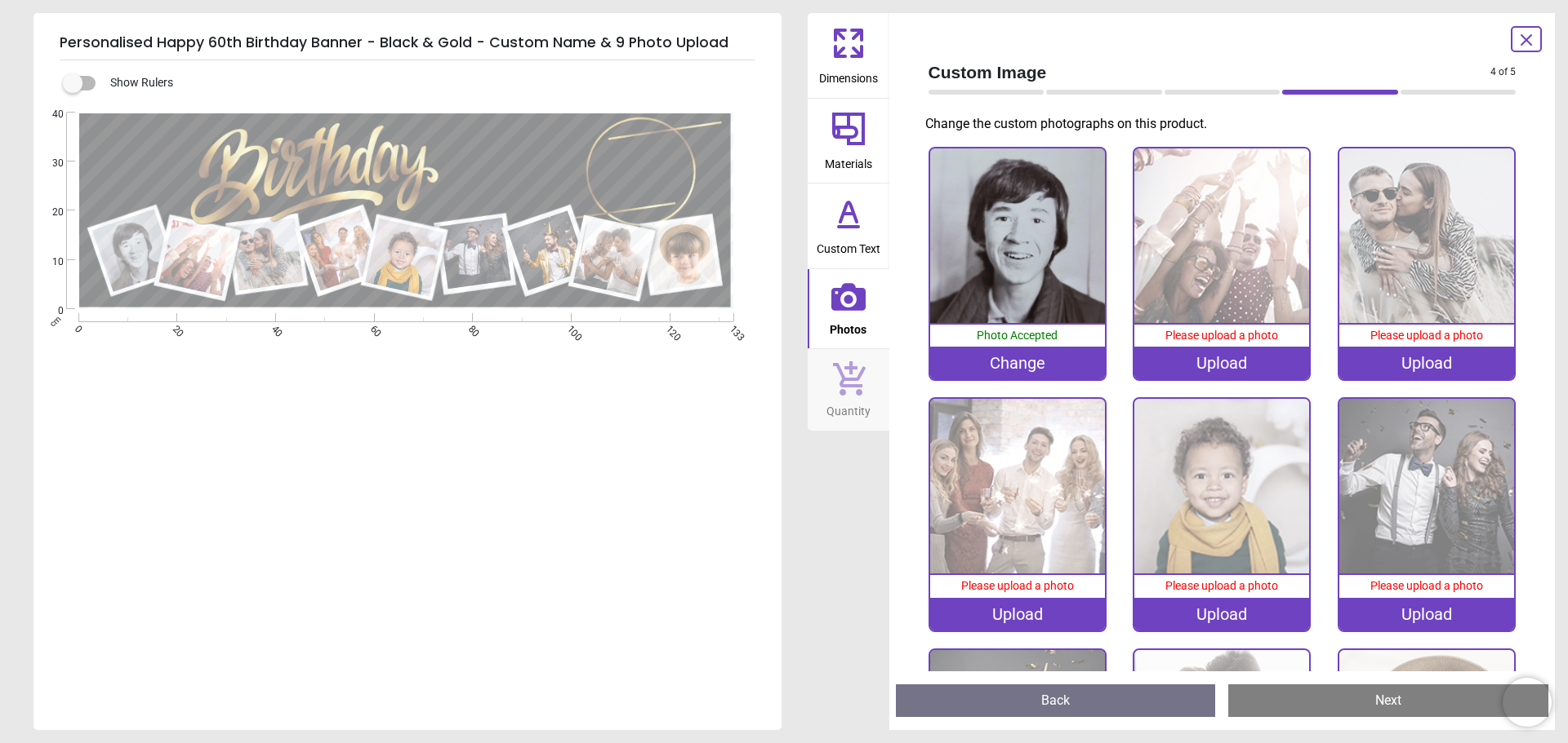
click at [1277, 360] on div "Upload" at bounding box center [1221, 362] width 175 height 33
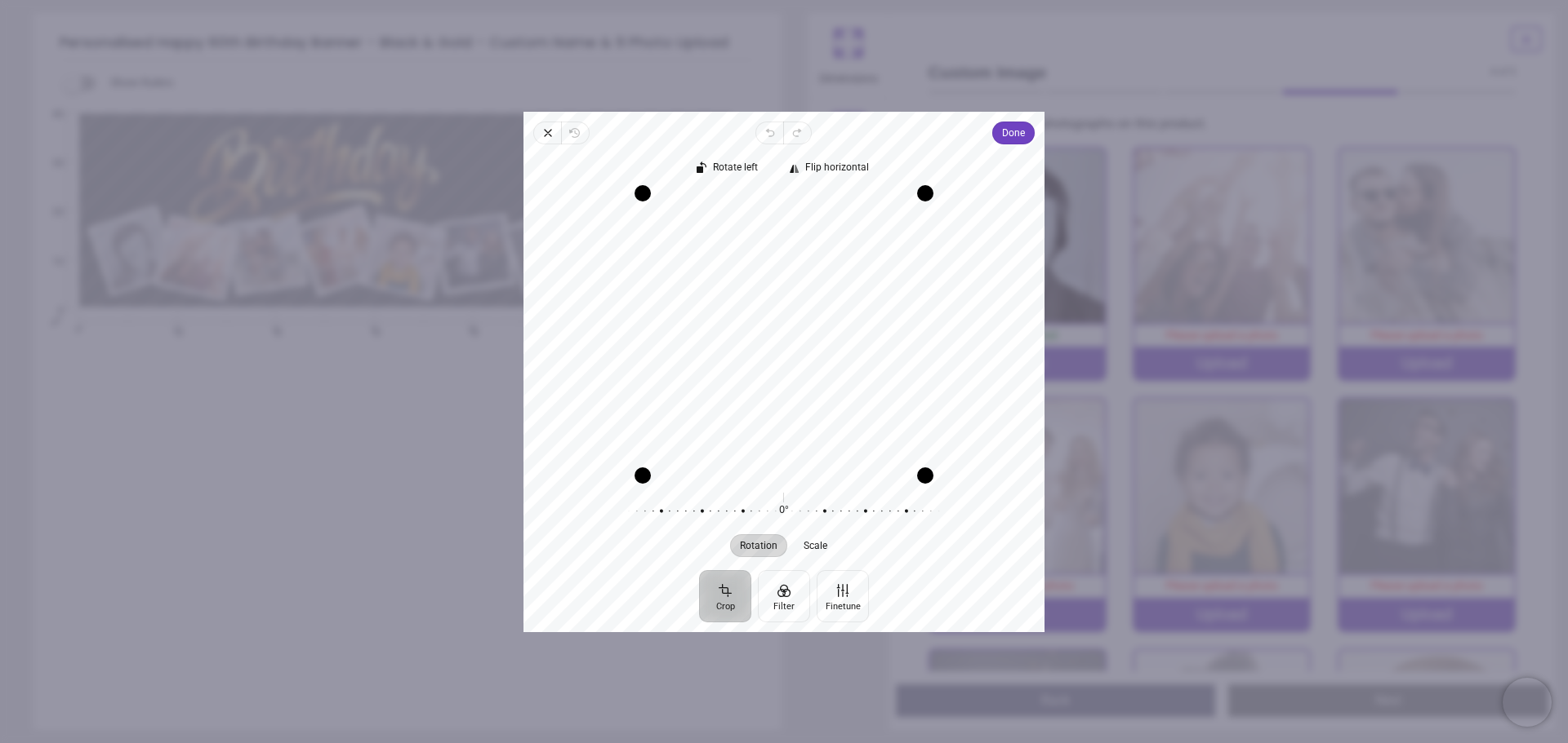
drag, startPoint x: 788, startPoint y: 218, endPoint x: 798, endPoint y: 249, distance: 32.6
click at [798, 249] on div "Recenter" at bounding box center [783, 334] width 495 height 282
click at [1014, 130] on span "Done" at bounding box center [1013, 133] width 23 height 19
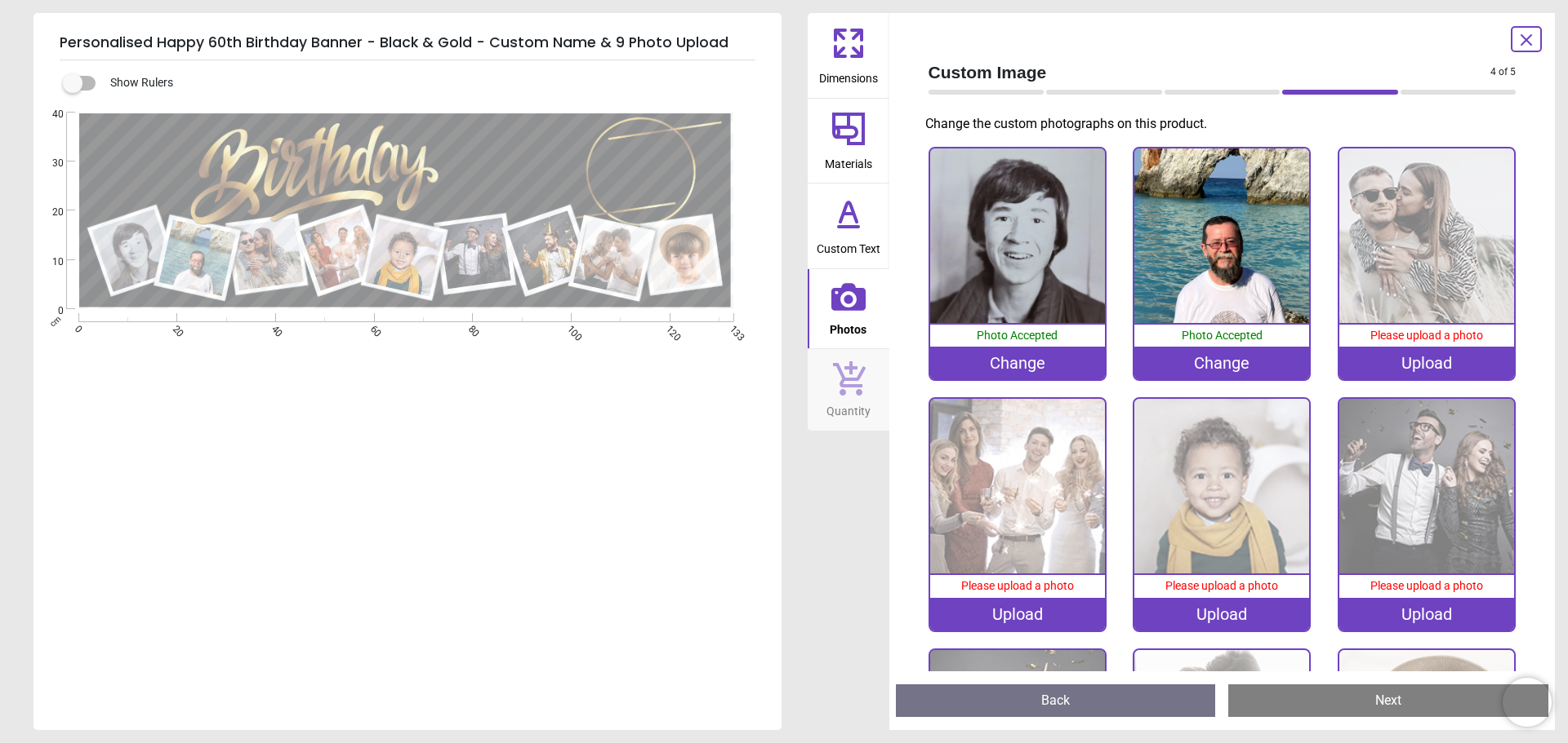
click at [1421, 356] on div "Upload" at bounding box center [1426, 362] width 175 height 33
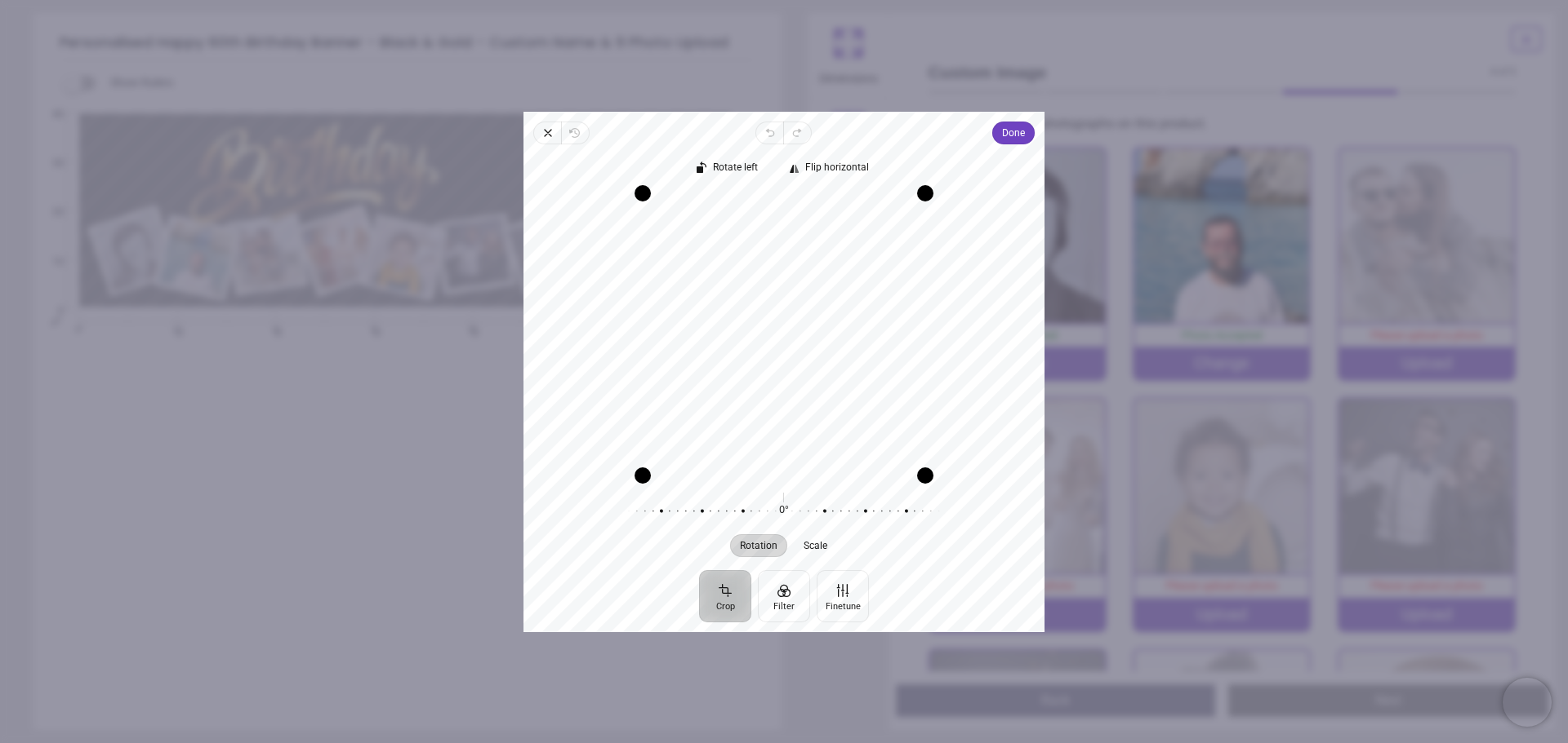
drag, startPoint x: 795, startPoint y: 301, endPoint x: 775, endPoint y: 301, distance: 20.0
click at [775, 301] on div "Recenter" at bounding box center [783, 334] width 495 height 282
click at [1024, 134] on span "Done" at bounding box center [1013, 133] width 23 height 19
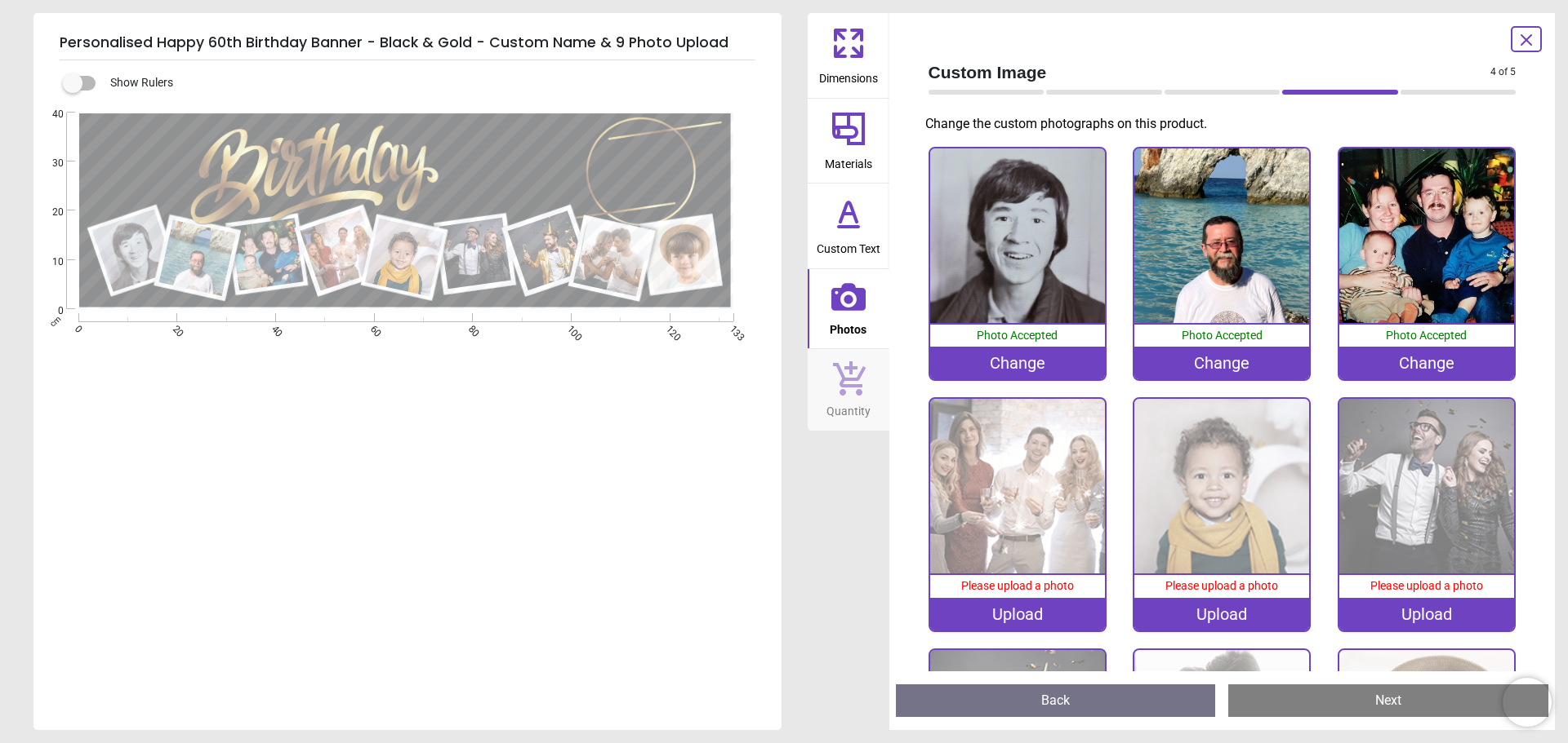
click at [975, 608] on div "Upload" at bounding box center [1018, 614] width 175 height 33
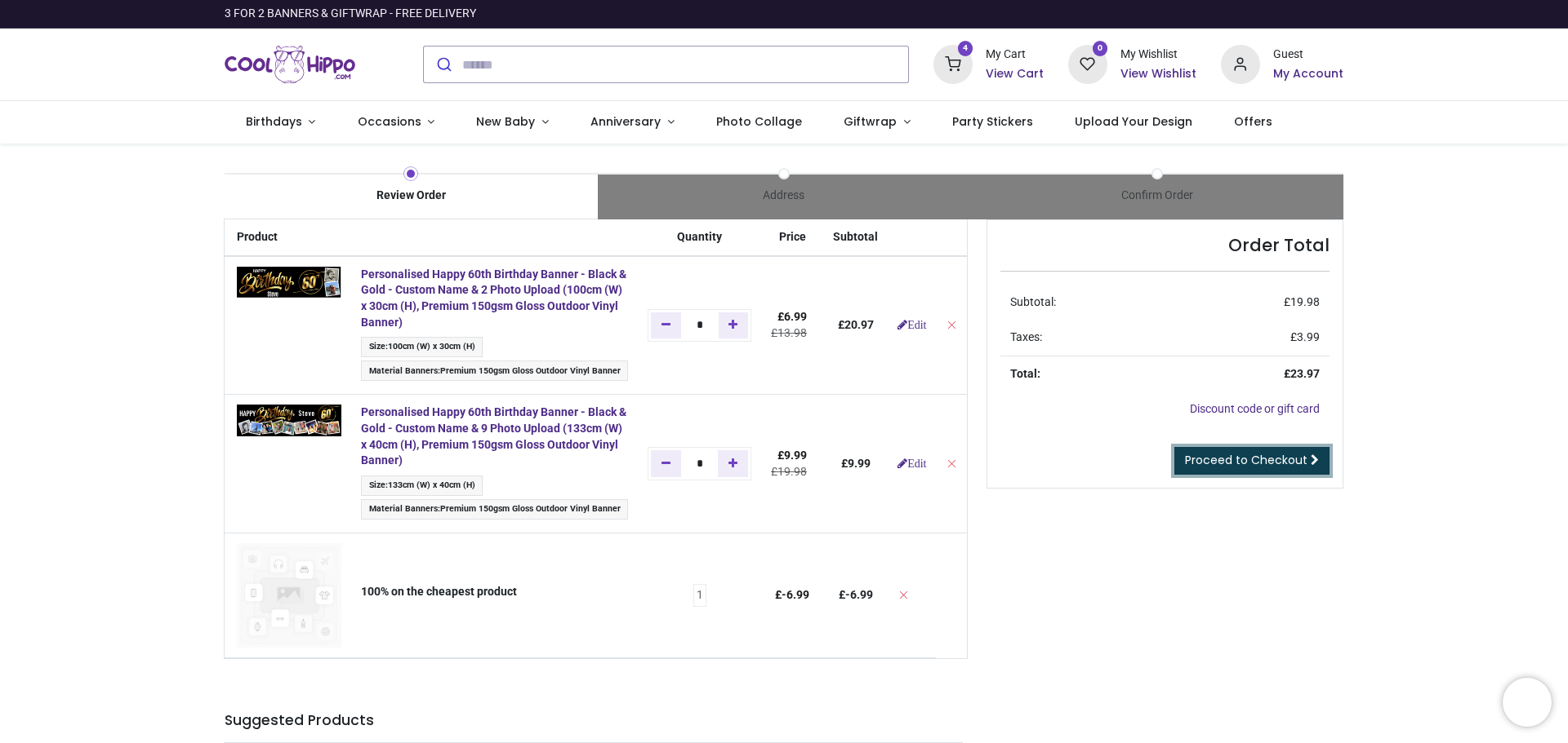
click at [1237, 461] on span "Proceed to Checkout" at bounding box center [1245, 460] width 123 height 17
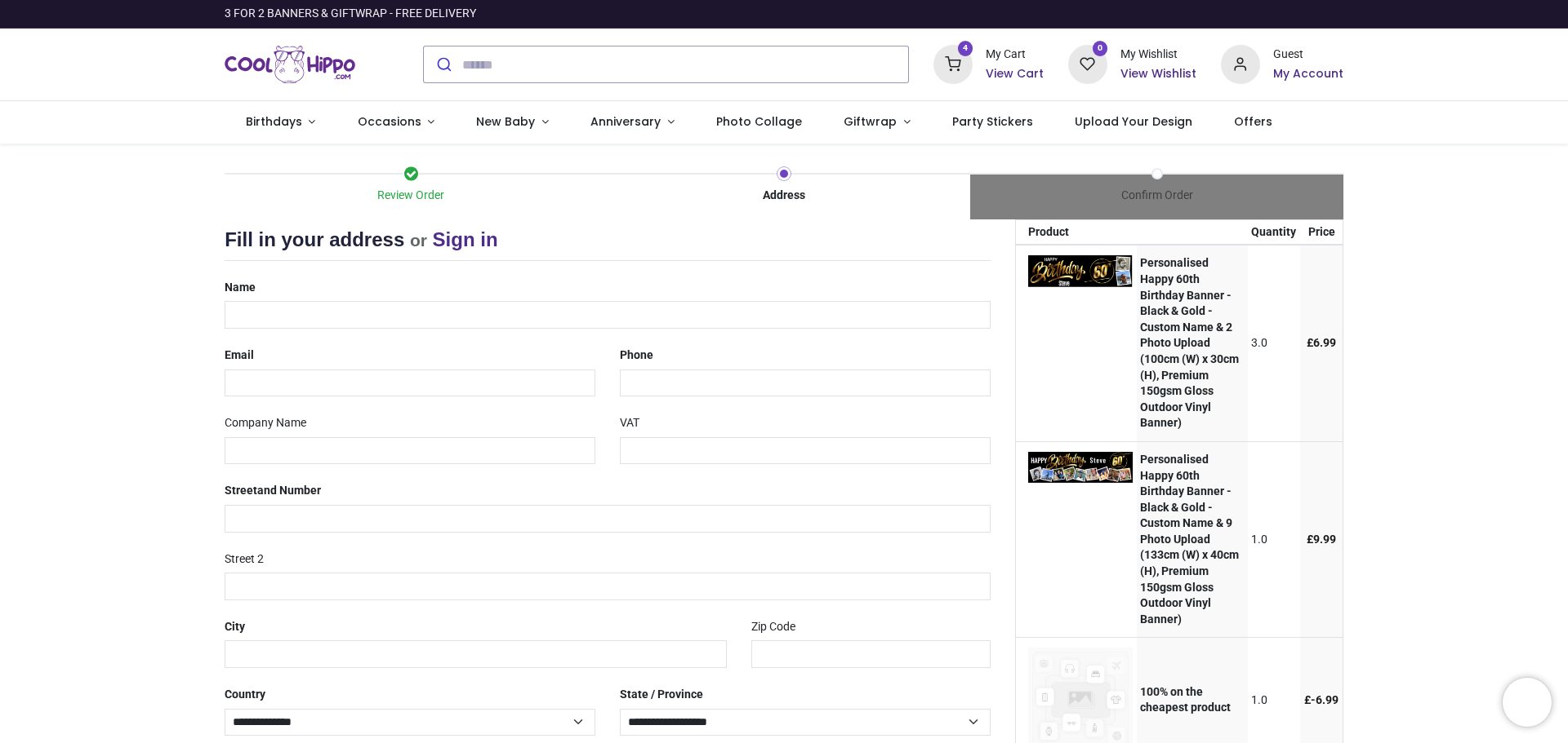
select select "***"
click at [382, 289] on div "Name" at bounding box center [608, 301] width 790 height 55
click at [392, 302] on input "text" at bounding box center [608, 315] width 765 height 27
type input "**********"
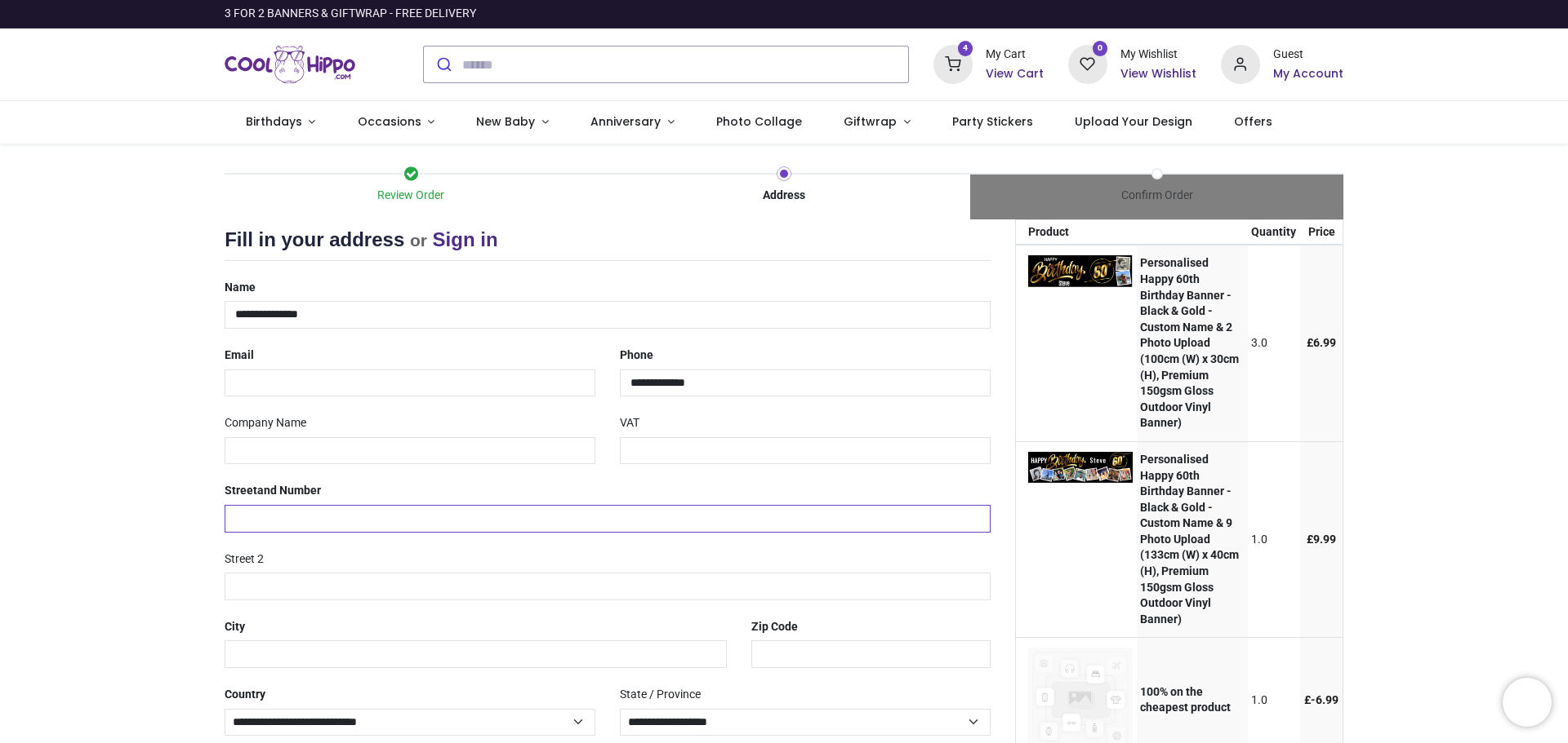
type input "**********"
type input "*********"
type input "********"
click at [323, 380] on input "email" at bounding box center [410, 383] width 370 height 27
type input "**********"
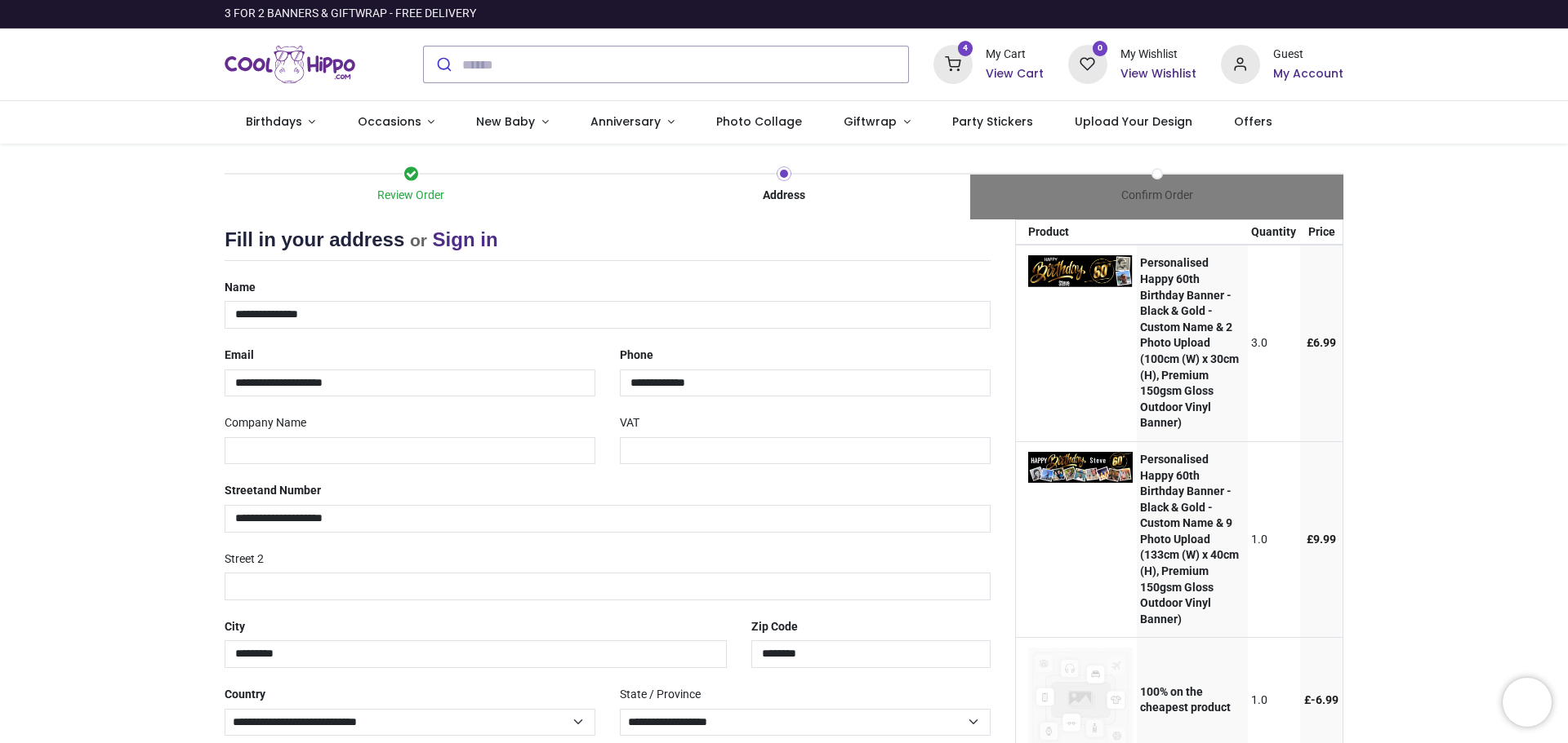
drag, startPoint x: 1564, startPoint y: 613, endPoint x: 1563, endPoint y: 649, distance: 36.0
click at [1565, 650] on div "Login • Register Birthdays Milestone Birthday 1510 products 0-3 Baby & Toddler …" at bounding box center [784, 371] width 1568 height 743
click at [967, 727] on select "**********" at bounding box center [805, 723] width 370 height 27
click at [847, 717] on select "**********" at bounding box center [805, 723] width 370 height 27
click at [734, 717] on select "**********" at bounding box center [805, 723] width 370 height 27
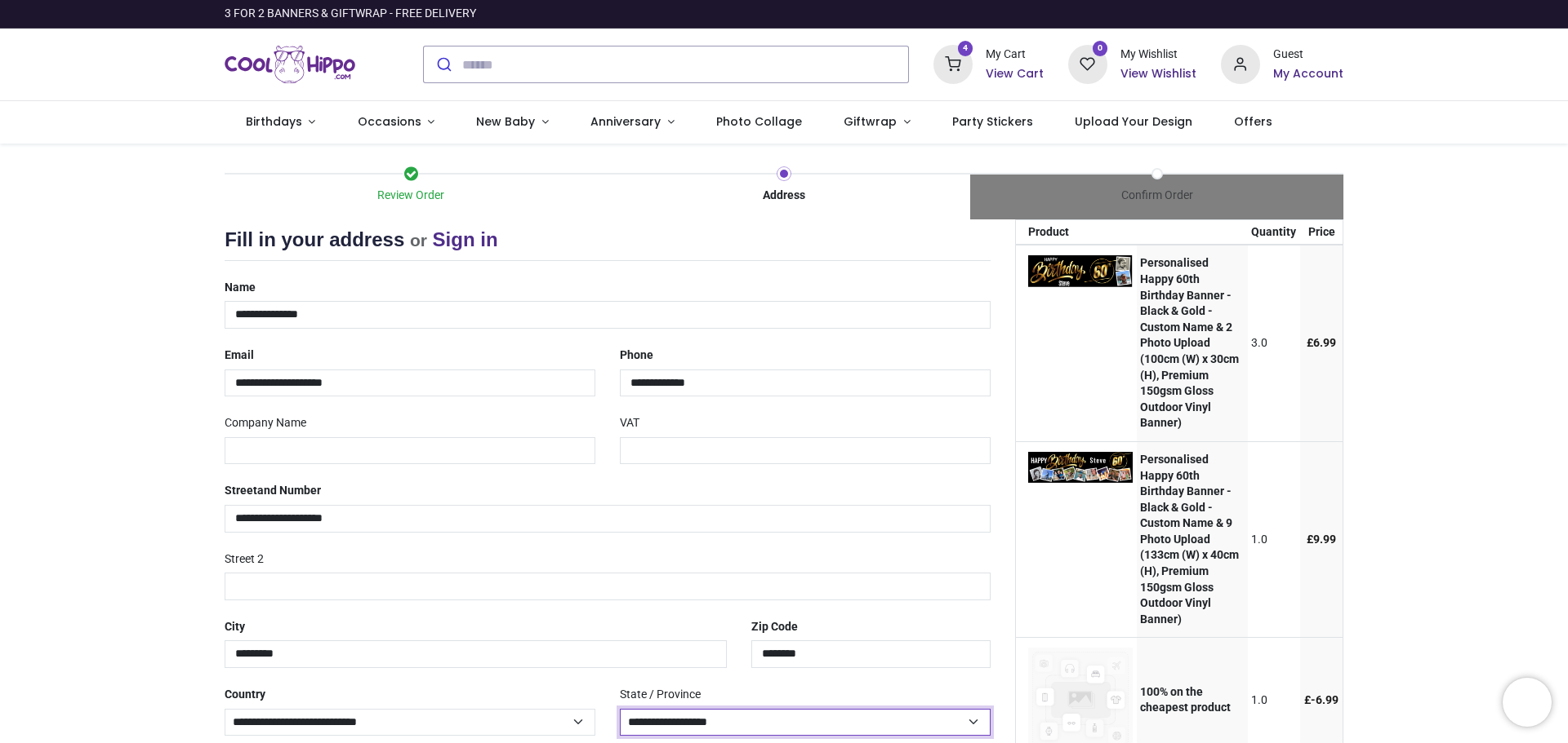
select select "***"
click at [620, 710] on select "**********" at bounding box center [805, 723] width 370 height 27
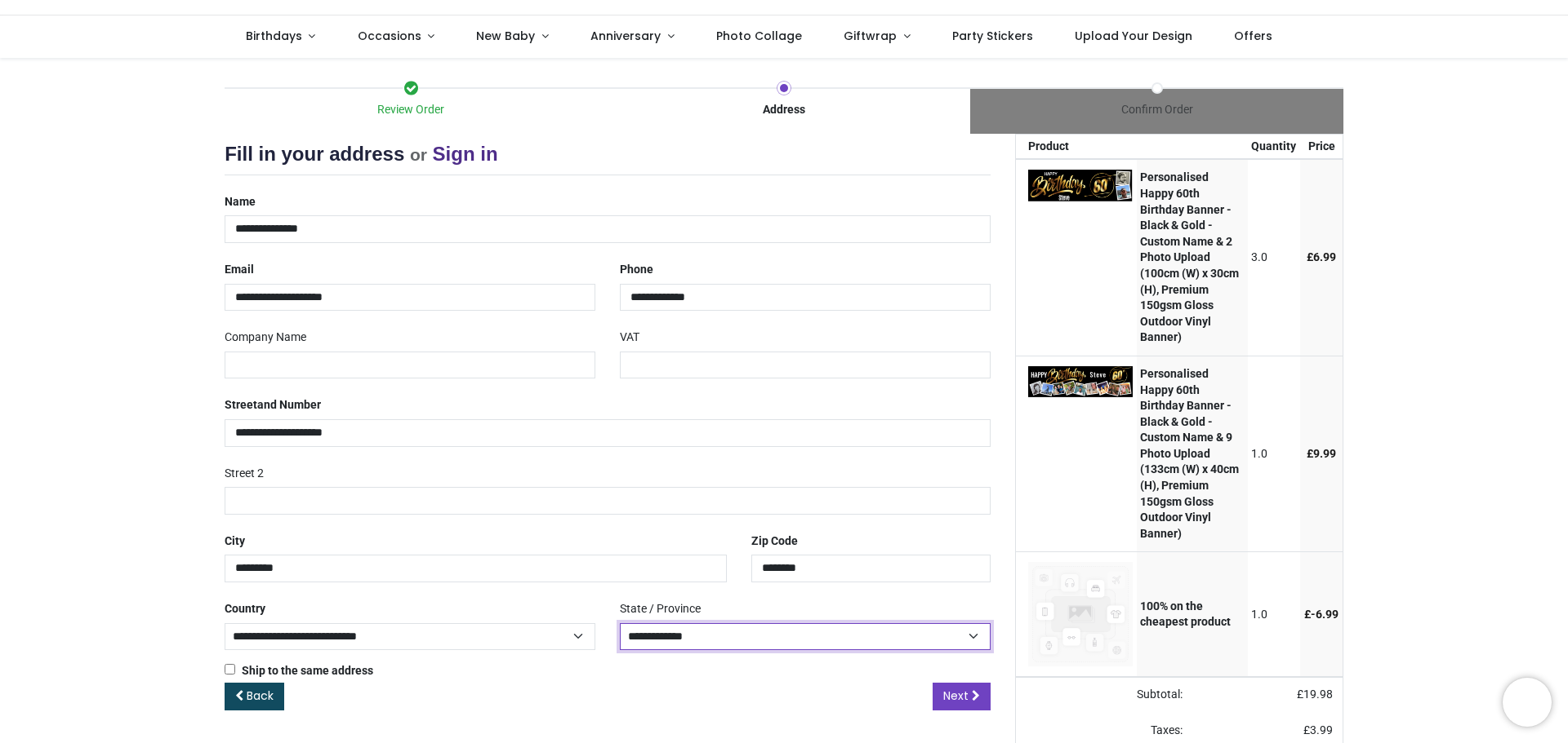
scroll to position [135, 0]
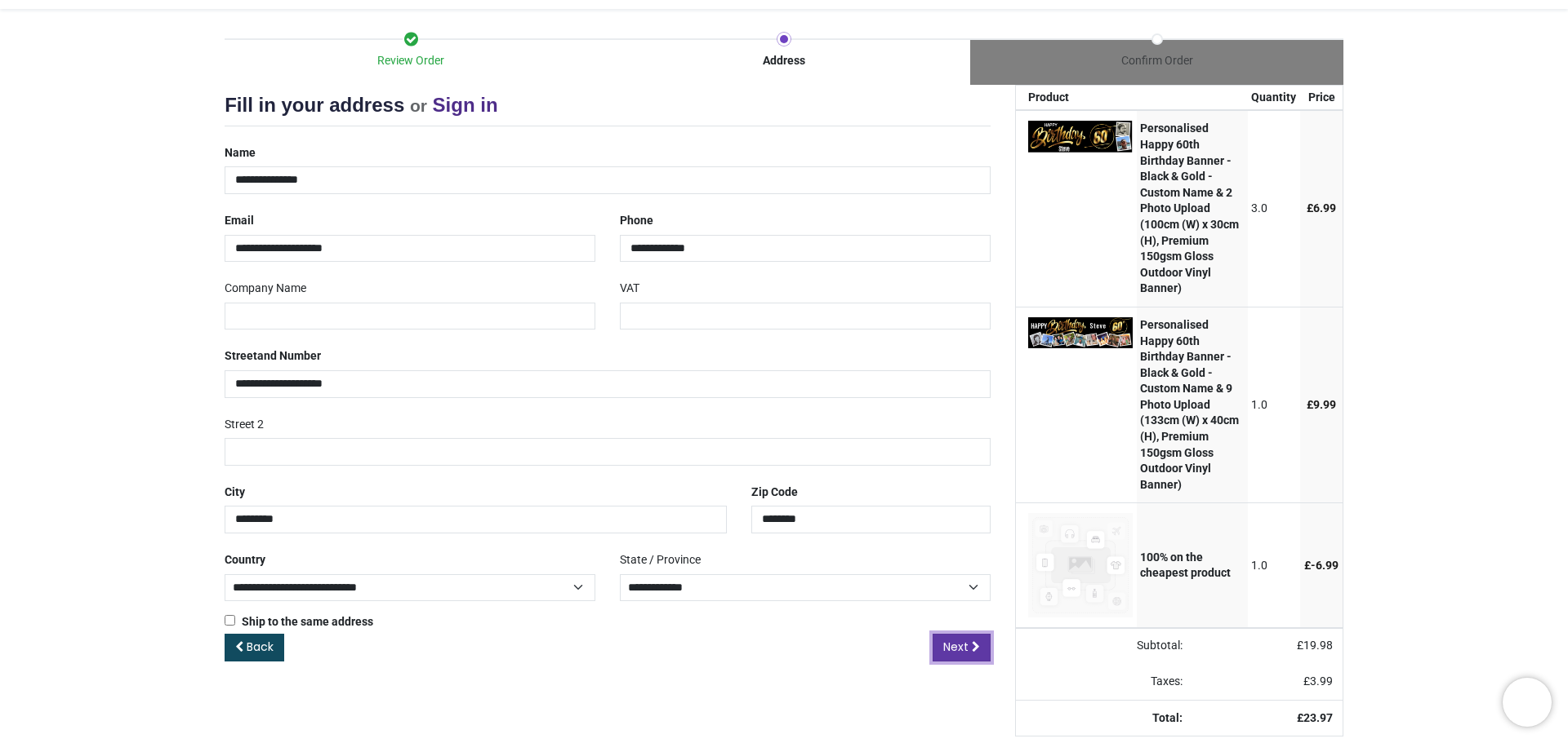
click at [972, 651] on icon at bounding box center [975, 647] width 8 height 11
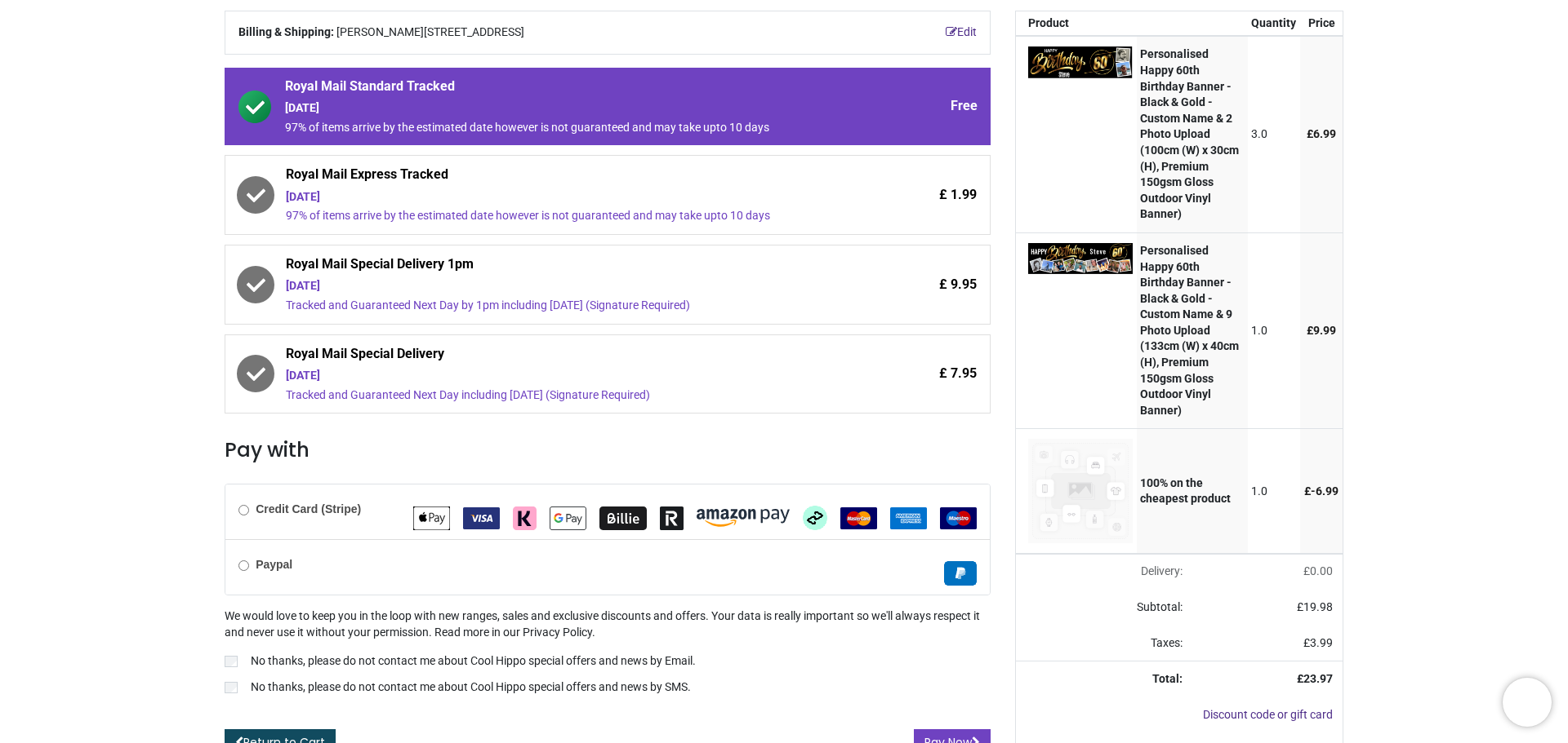
scroll to position [229, 0]
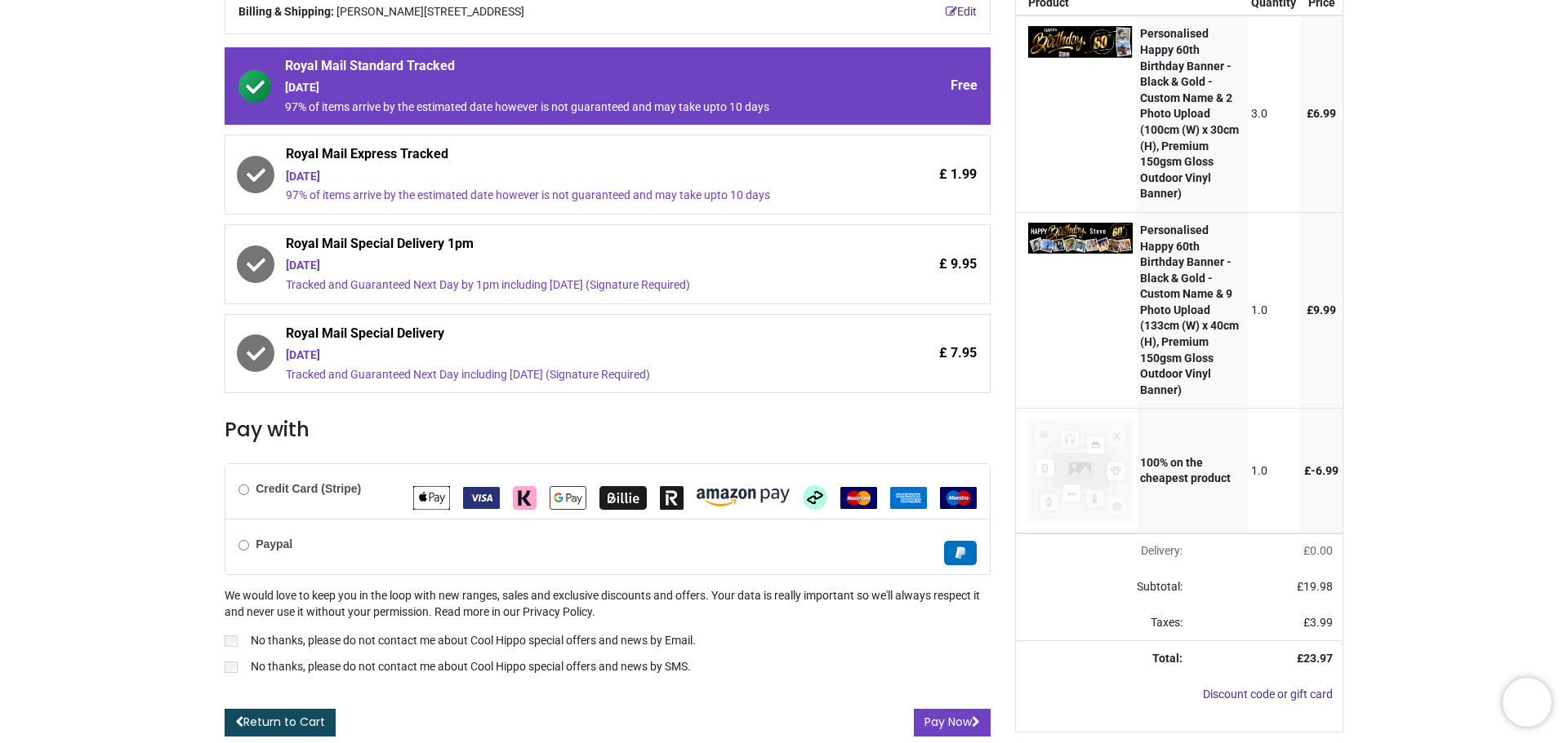
click at [267, 640] on p "No thanks, please do not contact me about Cool Hippo special offers and news by…" at bounding box center [473, 641] width 445 height 17
click at [243, 665] on label "No thanks, please do not contact me about Cool Hippo special offers and news by…" at bounding box center [608, 669] width 765 height 19
click at [933, 714] on button "Pay Now" at bounding box center [952, 723] width 77 height 27
